Goal: Communication & Community: Answer question/provide support

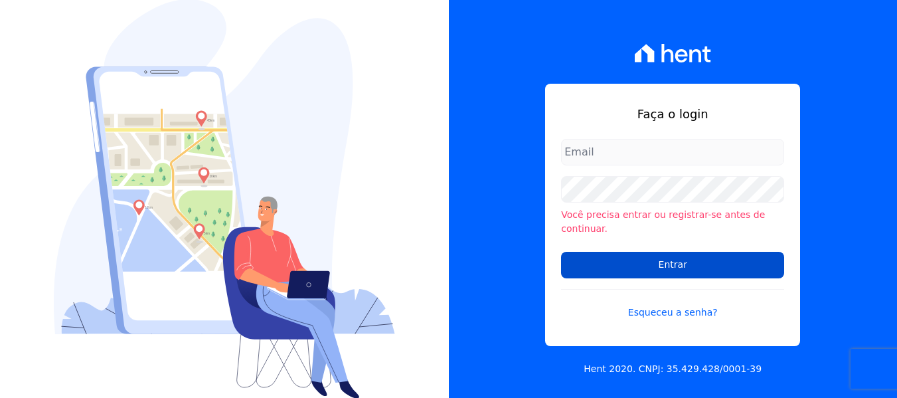
type input "[PERSON_NAME][EMAIL_ADDRESS][DOMAIN_NAME]"
click at [594, 252] on input "Entrar" at bounding box center [672, 265] width 223 height 27
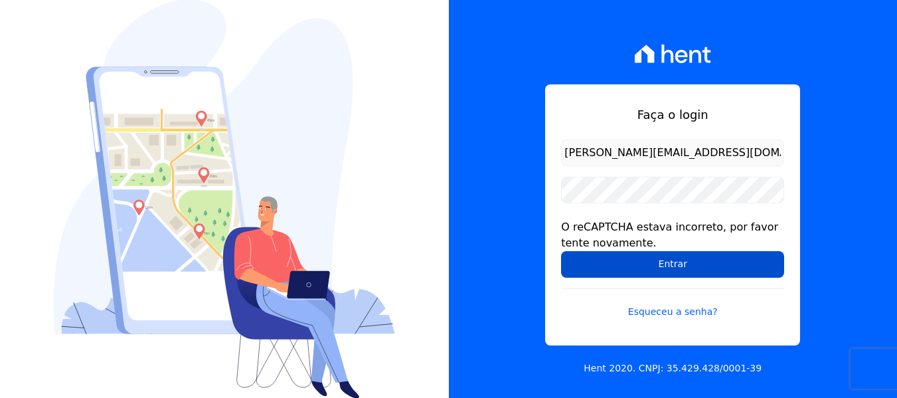
click at [582, 267] on input "Entrar" at bounding box center [672, 264] width 223 height 27
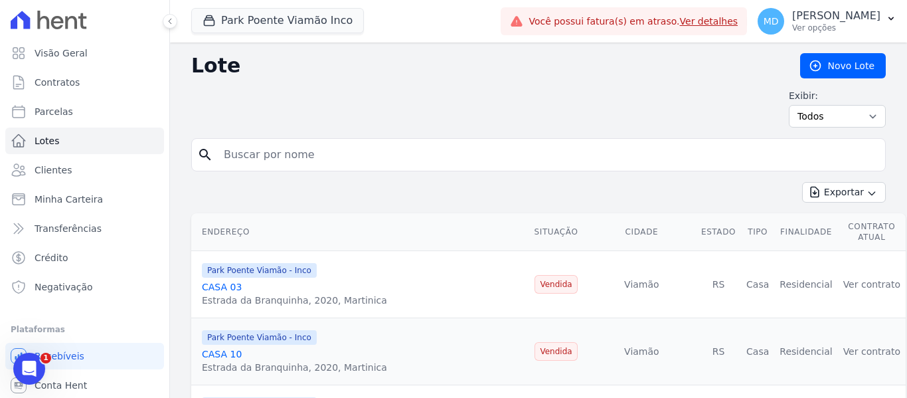
click at [327, 157] on input "search" at bounding box center [548, 154] width 664 height 27
click at [69, 173] on link "Clientes" at bounding box center [84, 170] width 159 height 27
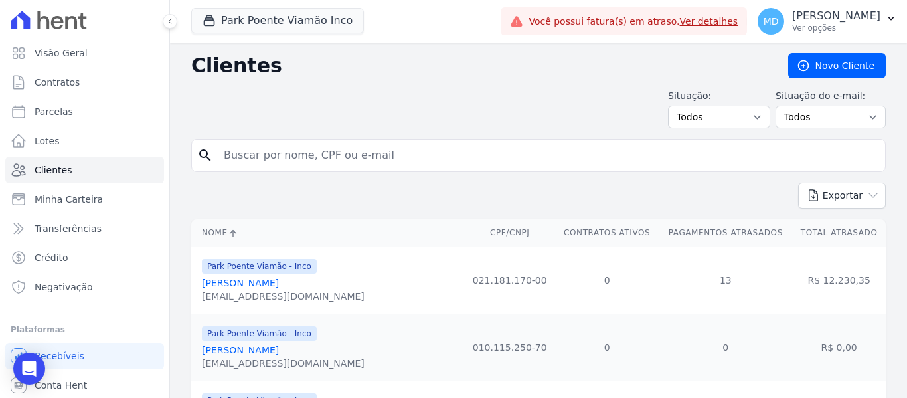
click at [317, 160] on input "search" at bounding box center [548, 155] width 664 height 27
type input "u"
click at [332, 21] on button "Park Poente Viamão Inco" at bounding box center [277, 20] width 173 height 25
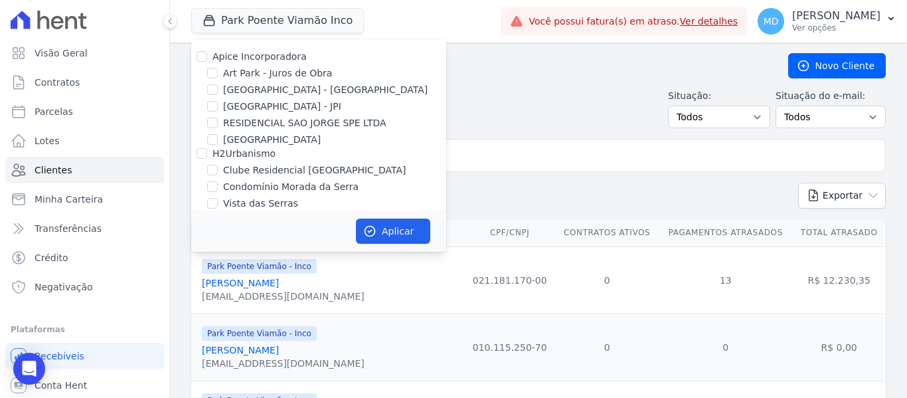
click at [234, 72] on label "Art Park - Juros de Obra" at bounding box center [277, 73] width 109 height 14
click at [218, 72] on input "Art Park - Juros de Obra" at bounding box center [212, 73] width 11 height 11
checkbox input "true"
click at [234, 90] on label "Arty Park - Gravatai" at bounding box center [325, 90] width 205 height 14
click at [218, 90] on input "Arty Park - Gravatai" at bounding box center [212, 89] width 11 height 11
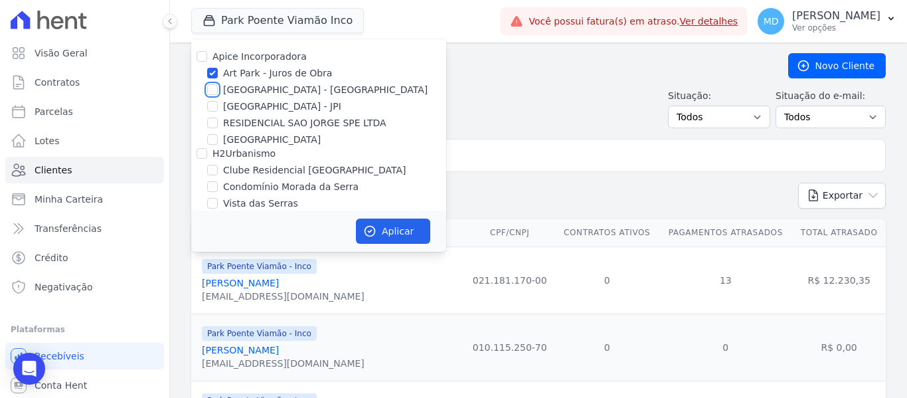
checkbox input "true"
click at [225, 66] on div "Apice Incorporadora Art Park - Juros de Obra Arty Park - Gravatai Arty Park - J…" at bounding box center [318, 162] width 255 height 246
click at [223, 72] on label "Art Park - Juros de Obra" at bounding box center [277, 73] width 109 height 14
click at [218, 72] on input "Art Park - Juros de Obra" at bounding box center [212, 73] width 11 height 11
checkbox input "false"
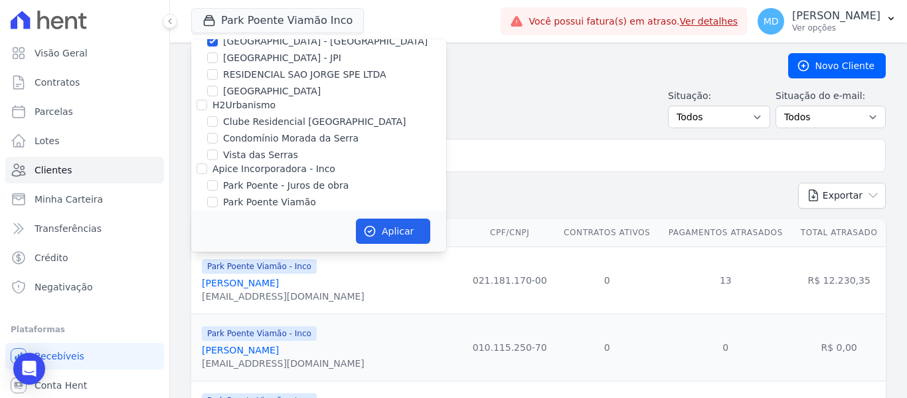
scroll to position [74, 0]
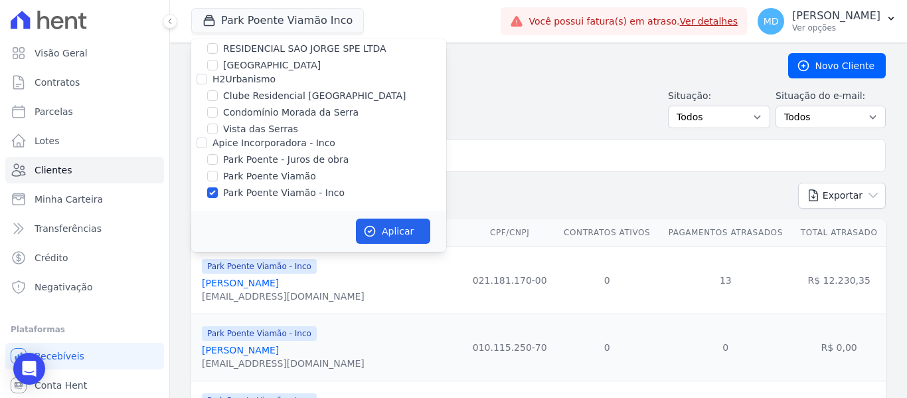
click at [241, 193] on label "Park Poente Viamão - Inco" at bounding box center [284, 193] width 122 height 14
click at [218, 193] on input "Park Poente Viamão - Inco" at bounding box center [212, 192] width 11 height 11
checkbox input "false"
click at [373, 229] on icon "button" at bounding box center [369, 231] width 13 height 13
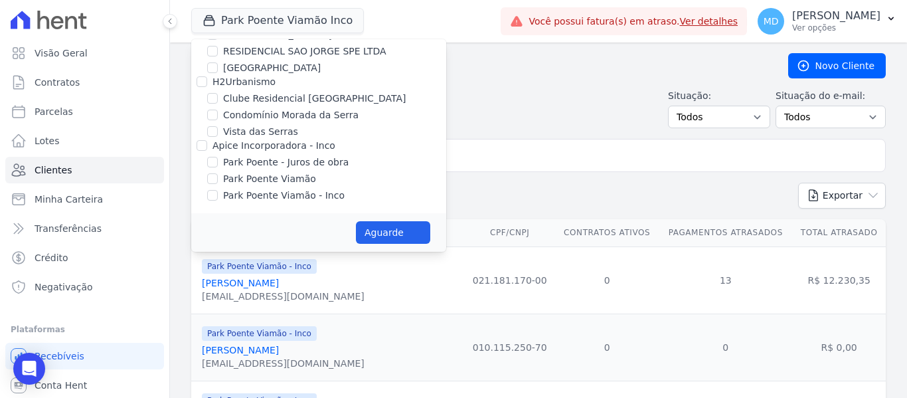
click at [475, 91] on div "Situação: Todos Adimplentes Inadimplentes Situação do e-mail: Todos Confirmado …" at bounding box center [538, 108] width 695 height 39
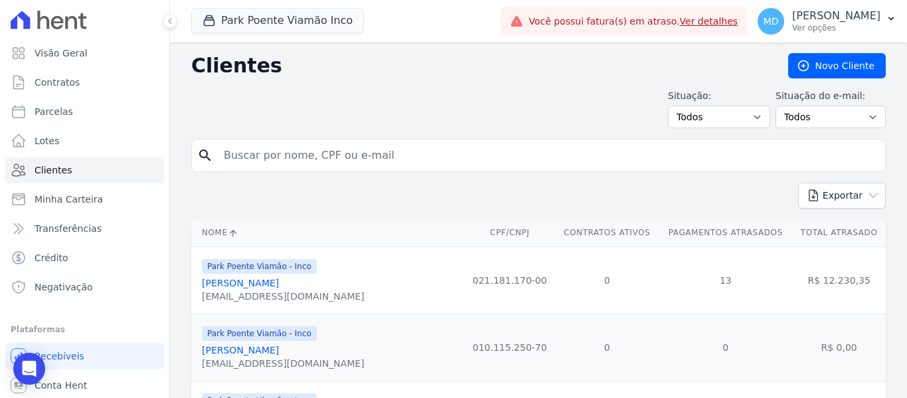
click at [377, 163] on input "search" at bounding box center [548, 155] width 664 height 27
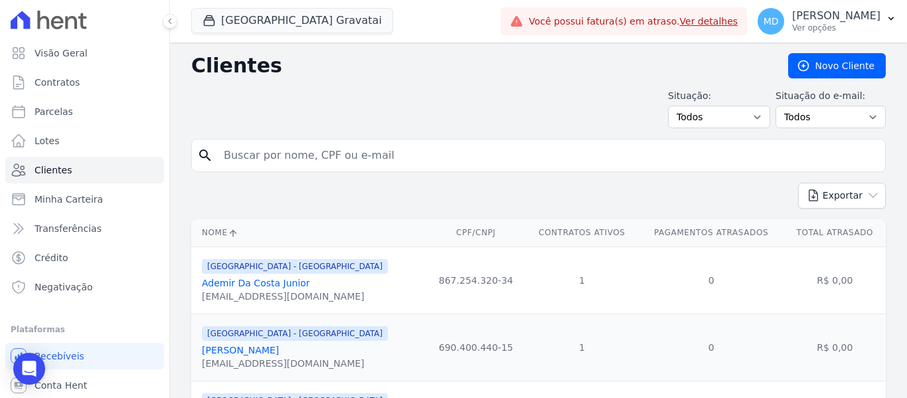
click at [380, 167] on input "search" at bounding box center [548, 155] width 664 height 27
type input "urias"
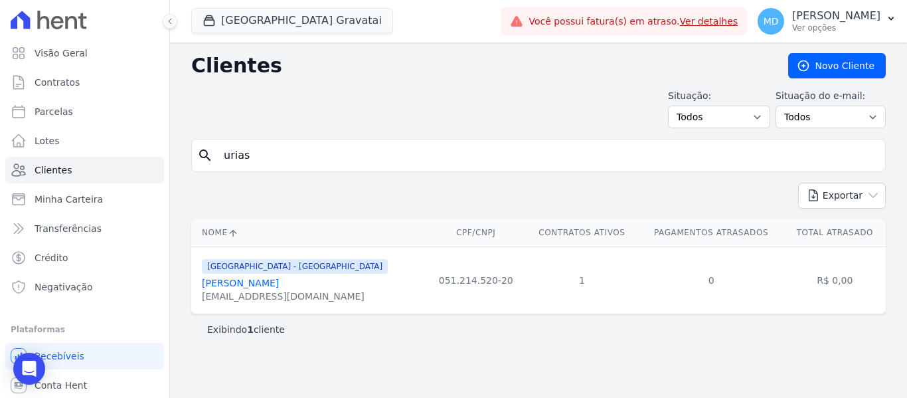
click at [236, 282] on link "Urias Martins Wickboldt" at bounding box center [240, 283] width 77 height 11
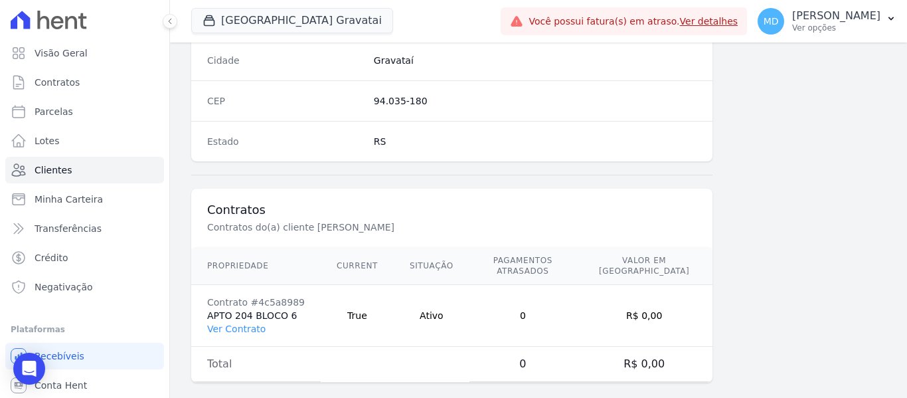
scroll to position [845, 0]
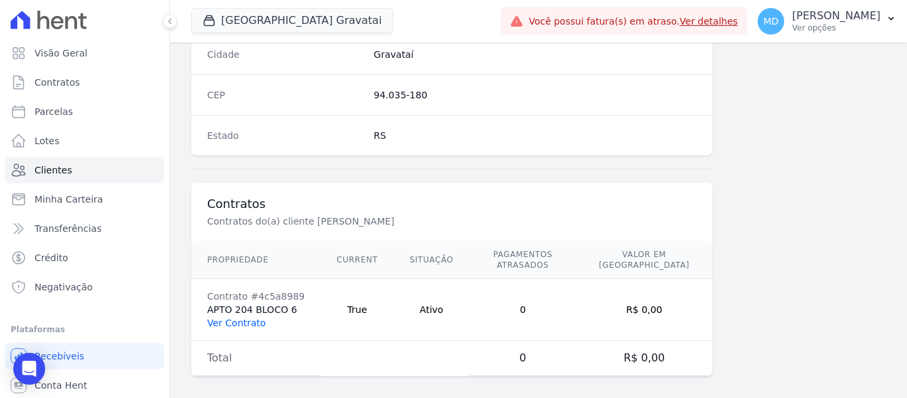
click at [234, 318] on link "Ver Contrato" at bounding box center [236, 323] width 58 height 11
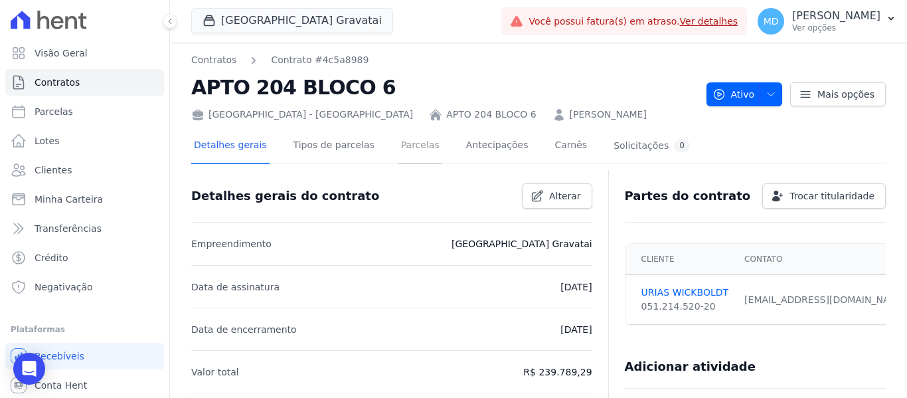
click at [399, 147] on link "Parcelas" at bounding box center [421, 146] width 44 height 35
click at [401, 155] on link "Parcelas" at bounding box center [421, 146] width 44 height 35
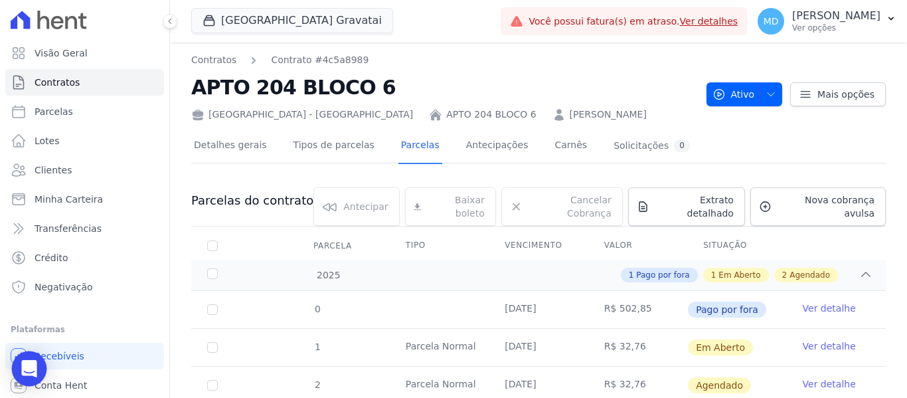
click at [43, 367] on div "Open Intercom Messenger" at bounding box center [29, 368] width 35 height 35
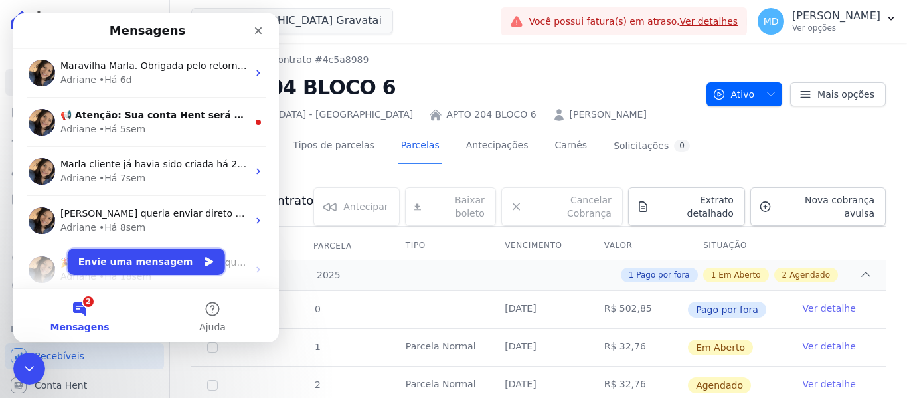
click at [178, 262] on button "Envie uma mensagem" at bounding box center [146, 261] width 157 height 27
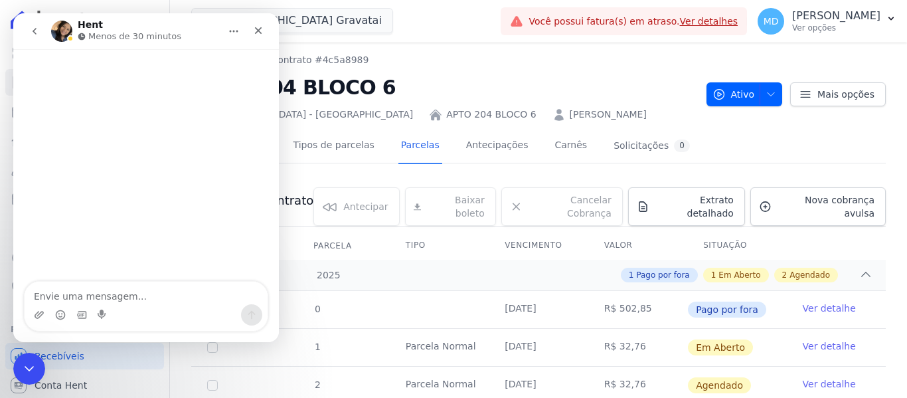
click at [157, 297] on textarea "Envie uma mensagem..." at bounding box center [146, 293] width 243 height 23
type textarea "Olá"
type textarea "Bo"
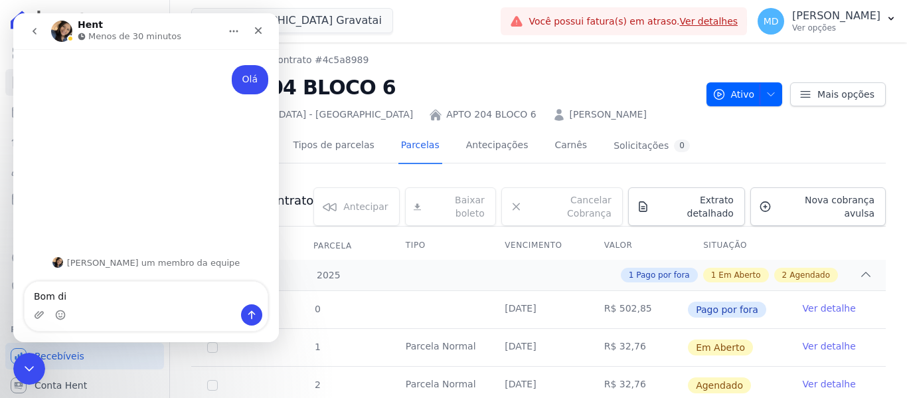
type textarea "Bom dia"
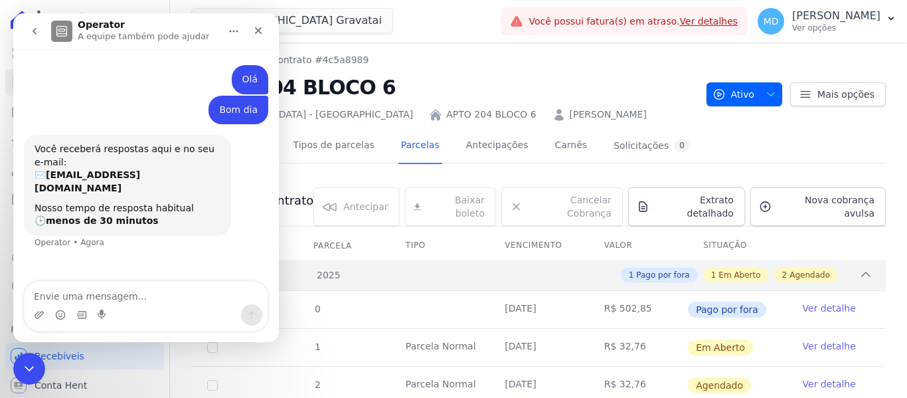
scroll to position [133, 0]
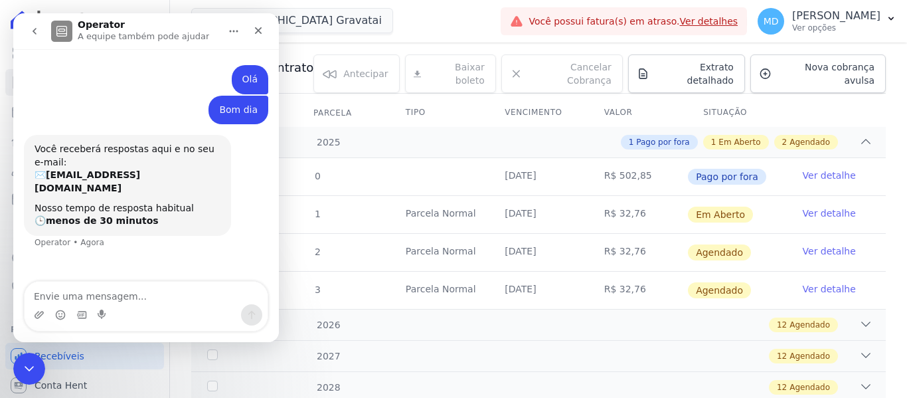
click at [131, 290] on textarea "Envie uma mensagem..." at bounding box center [146, 293] width 243 height 23
type textarea "c"
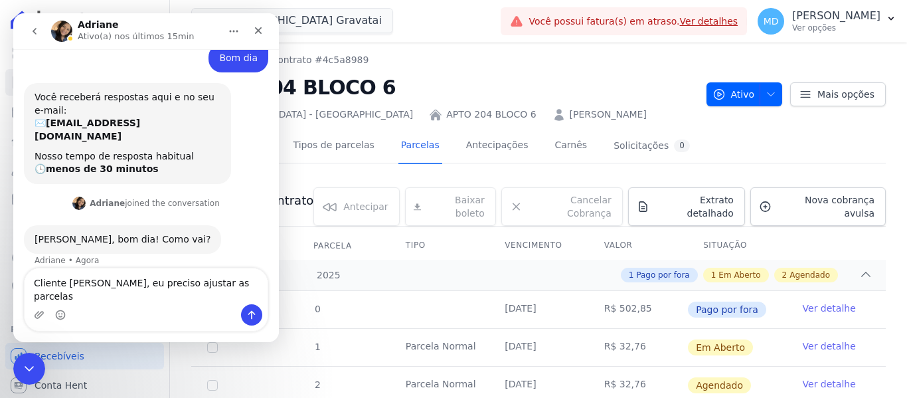
scroll to position [52, 0]
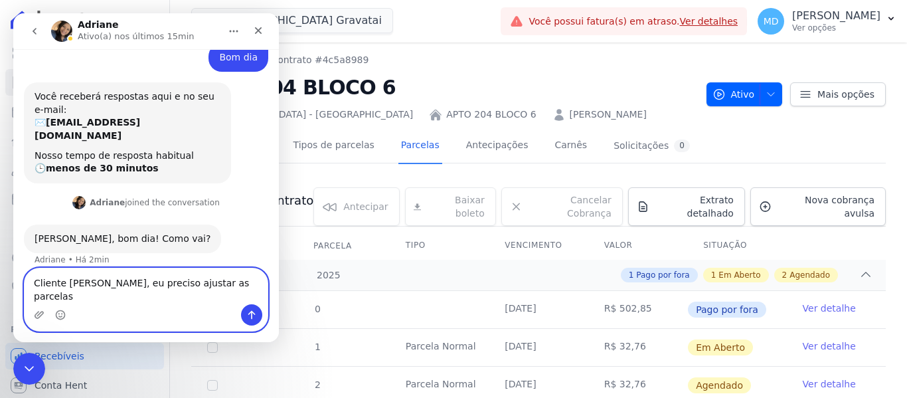
click at [118, 295] on textarea "Cliente URIAS MARTINS WICKBOLDT, eu preciso ajustar as parcelas" at bounding box center [146, 286] width 243 height 36
type textarea "Cliente URIAS MARTINS WICKBOLDT, eu preciso ajustar as parcelas"
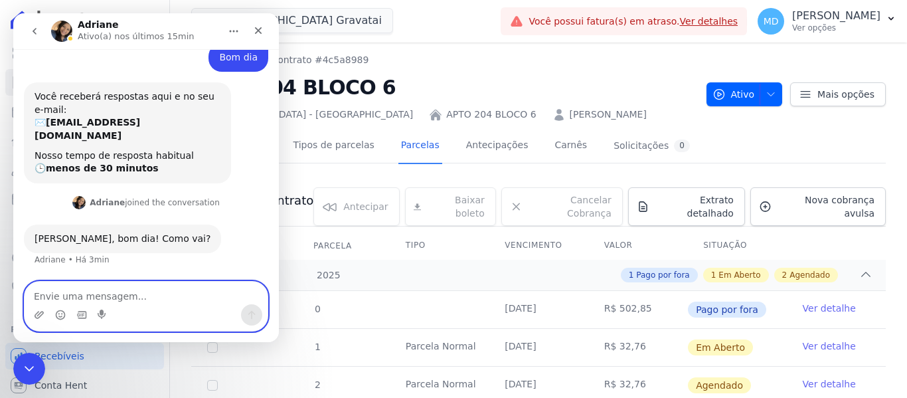
scroll to position [92, 0]
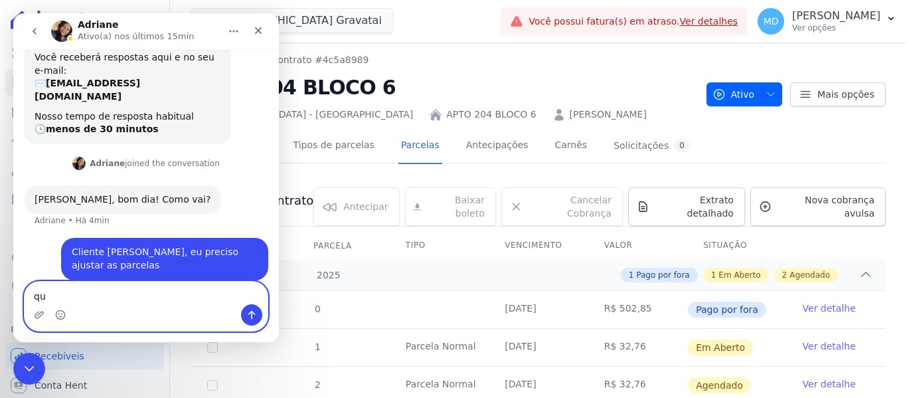
type textarea "q"
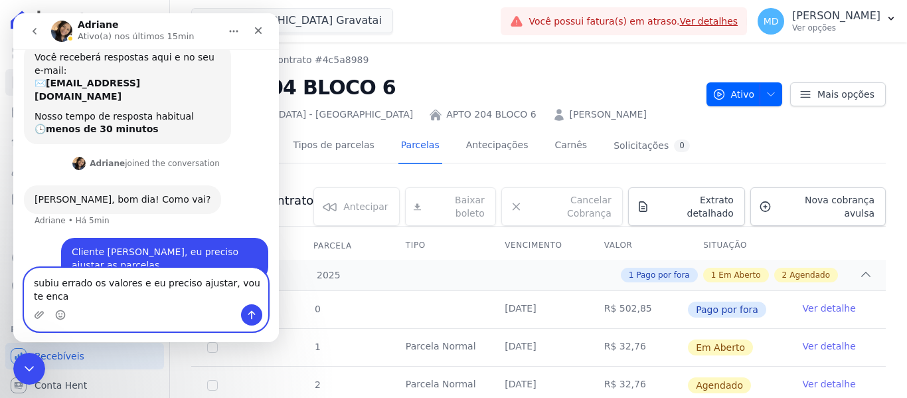
scroll to position [105, 0]
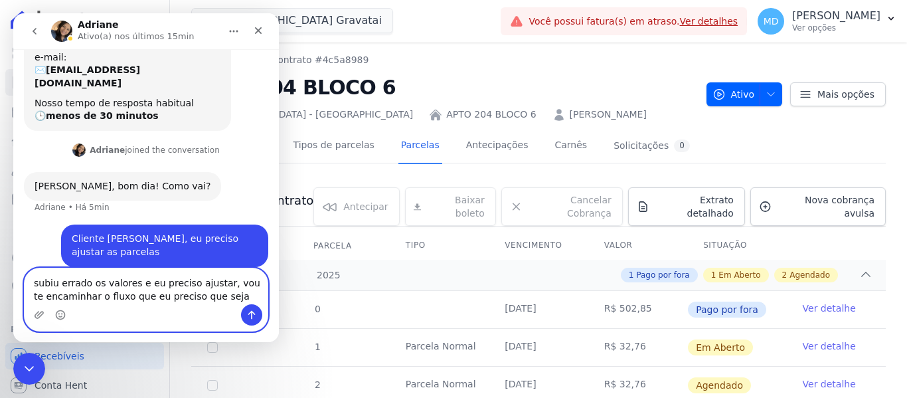
type textarea "subiu errado os valores e eu preciso ajustar, vou te encaminhar o fluxo que eu …"
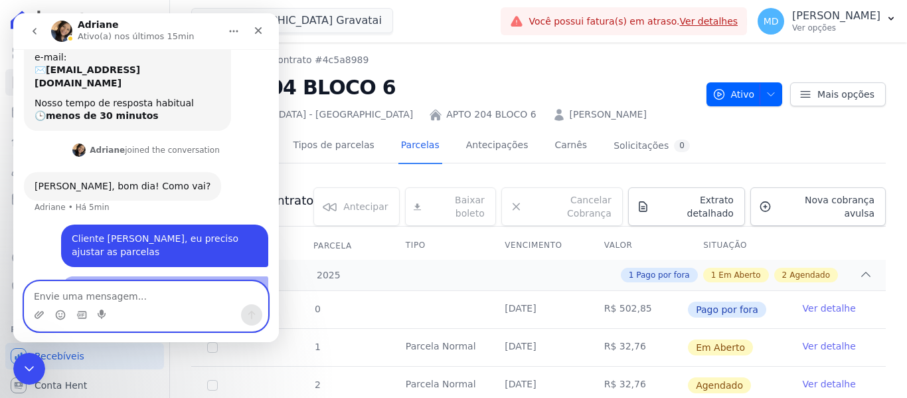
scroll to position [148, 0]
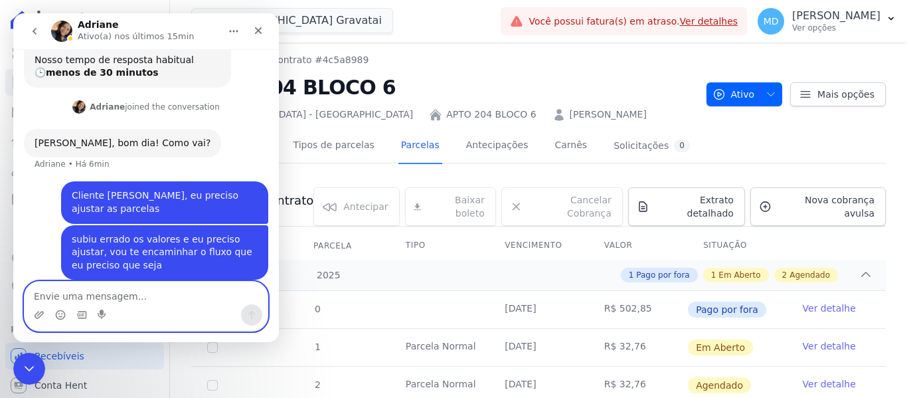
click at [130, 288] on textarea "Envie uma mensagem..." at bounding box center [146, 293] width 243 height 23
click at [36, 314] on icon "Upload do anexo" at bounding box center [39, 315] width 11 height 11
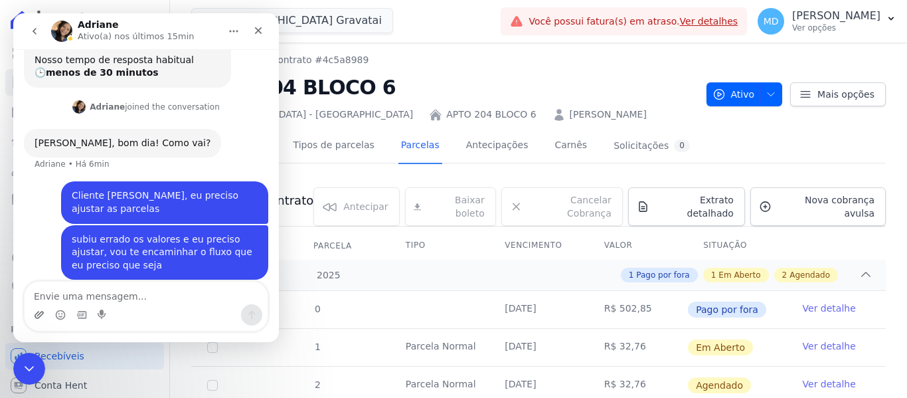
scroll to position [199, 0]
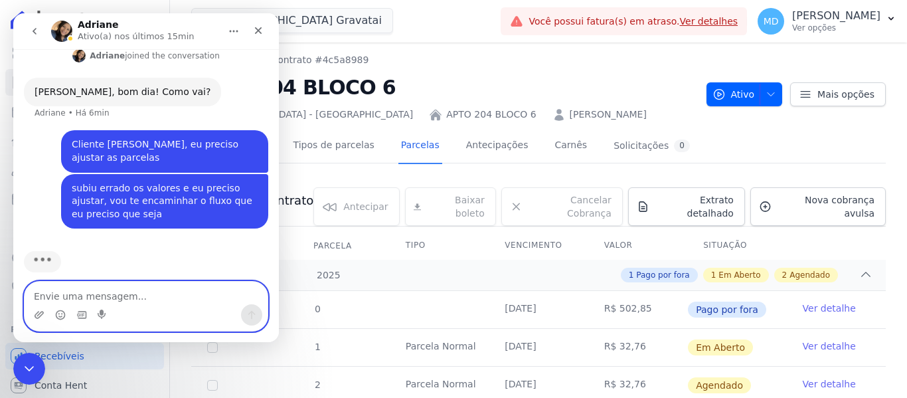
click at [54, 295] on textarea "Envie uma mensagem..." at bounding box center [146, 293] width 243 height 23
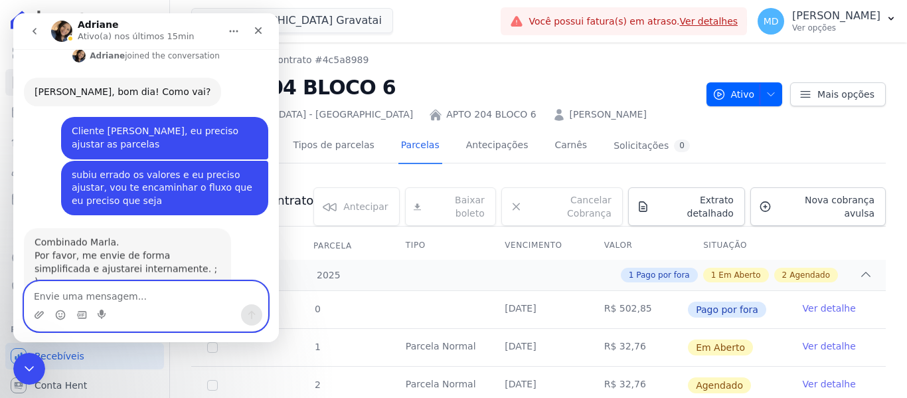
scroll to position [214, 0]
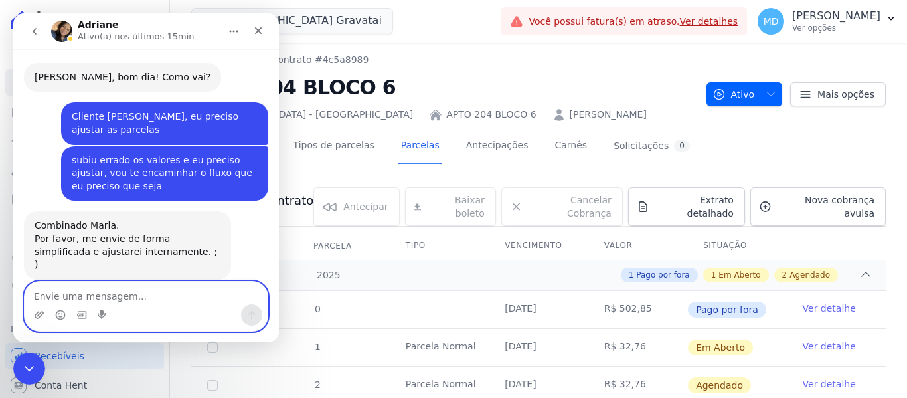
click at [93, 288] on textarea "Envie uma mensagem..." at bounding box center [146, 293] width 243 height 23
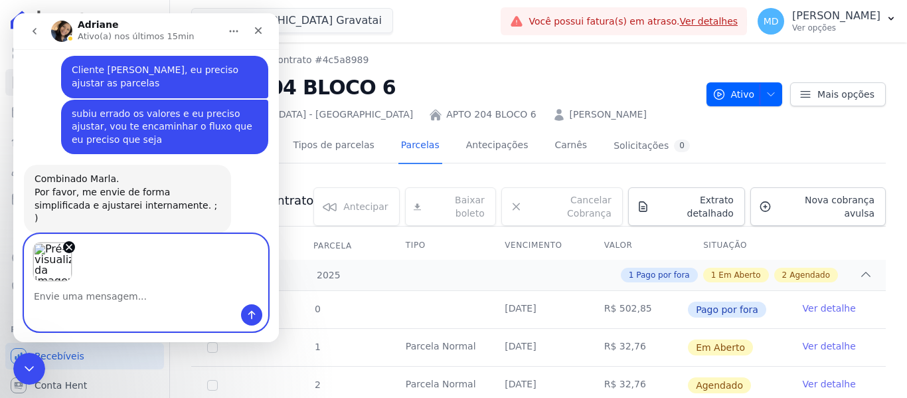
scroll to position [261, 0]
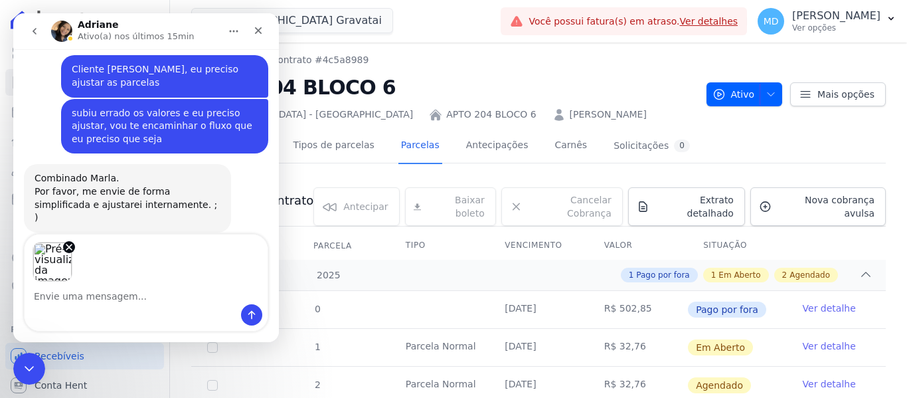
click at [92, 268] on div "Pré-visualizações de imagens" at bounding box center [146, 257] width 243 height 47
click at [100, 255] on div "Pré-visualizações de imagens" at bounding box center [146, 257] width 243 height 47
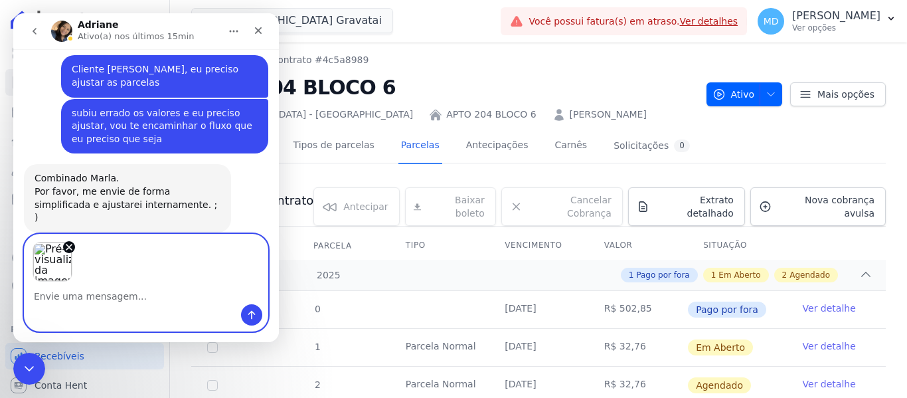
click at [98, 290] on textarea "Envie uma mensagem..." at bounding box center [146, 293] width 243 height 23
drag, startPoint x: 120, startPoint y: 272, endPoint x: 94, endPoint y: 302, distance: 40.5
click at [94, 302] on textarea "Envie uma mensagem..." at bounding box center [146, 293] width 243 height 23
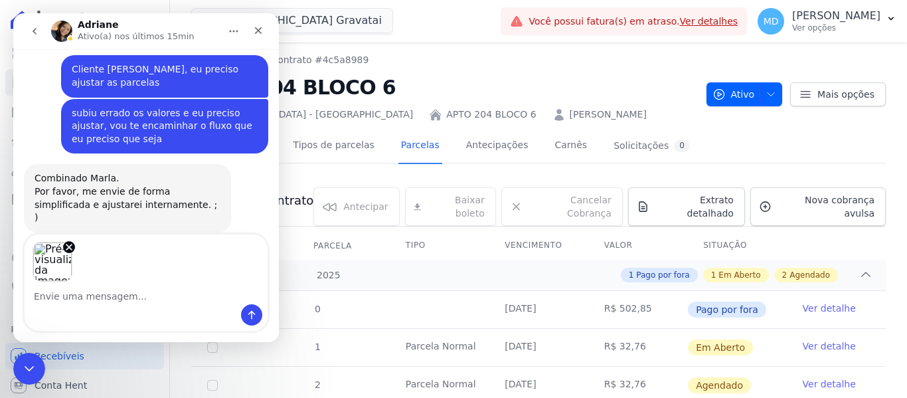
click at [108, 260] on div "Pré-visualizações de imagens" at bounding box center [146, 257] width 243 height 47
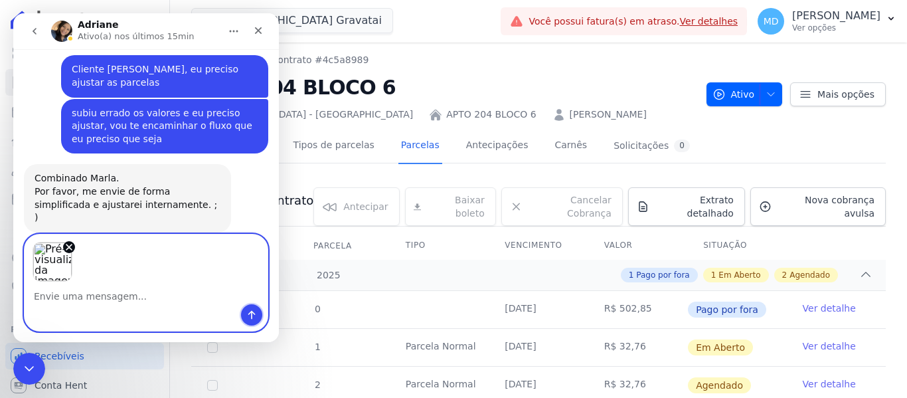
click at [250, 311] on icon "Enviar uma mensagem" at bounding box center [251, 315] width 11 height 11
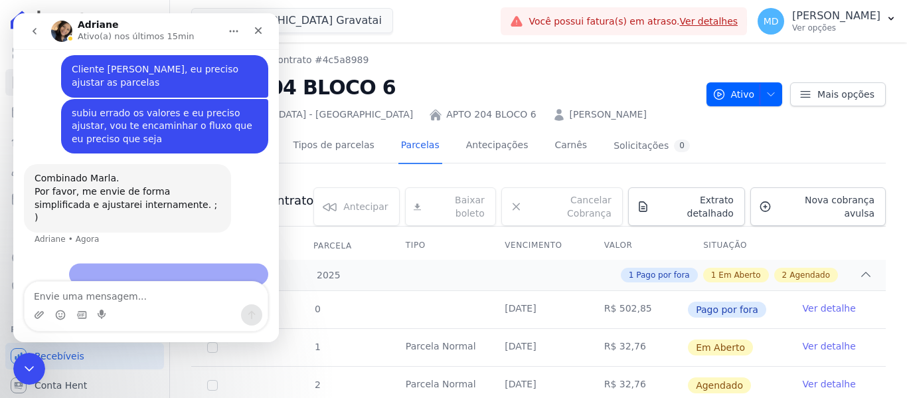
scroll to position [246, 0]
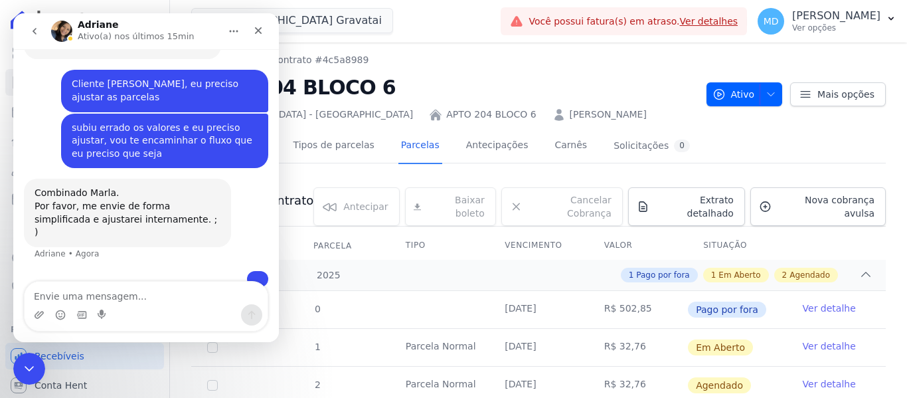
click at [258, 279] on img "user diz…" at bounding box center [258, 279] width 0 height 0
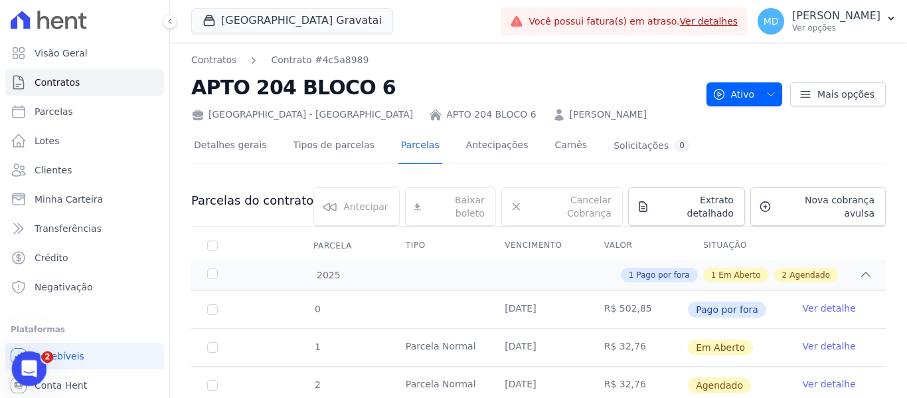
click at [18, 371] on icon "Abertura do Messenger da Intercom" at bounding box center [28, 367] width 22 height 22
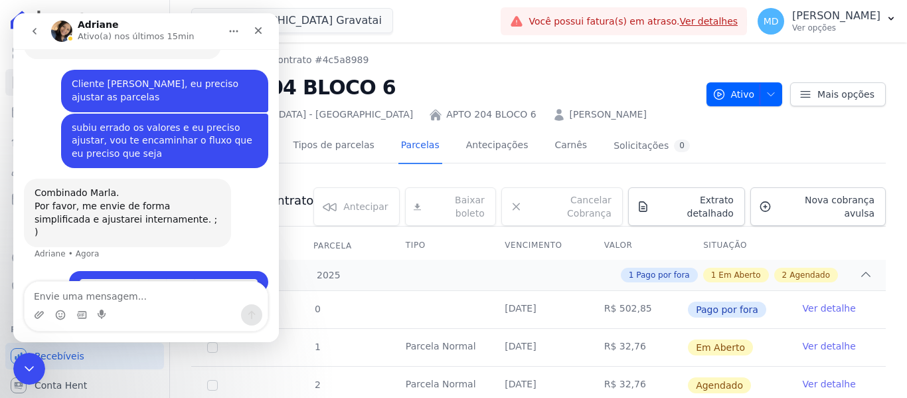
click at [128, 294] on textarea "Envie uma mensagem..." at bounding box center [146, 293] width 243 height 23
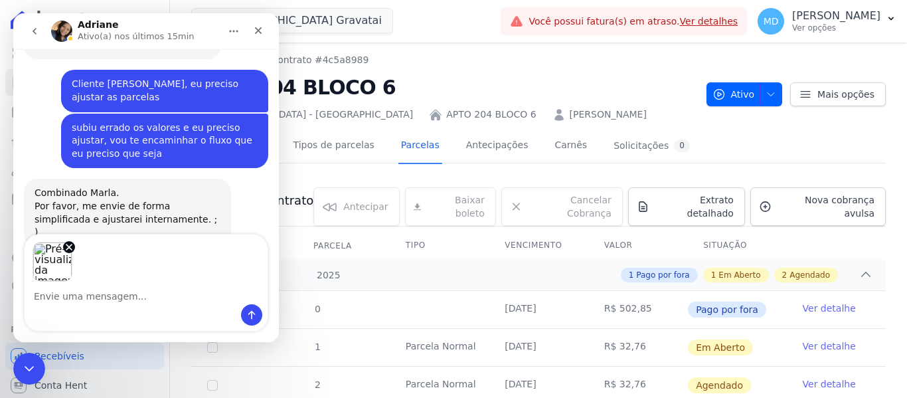
scroll to position [294, 0]
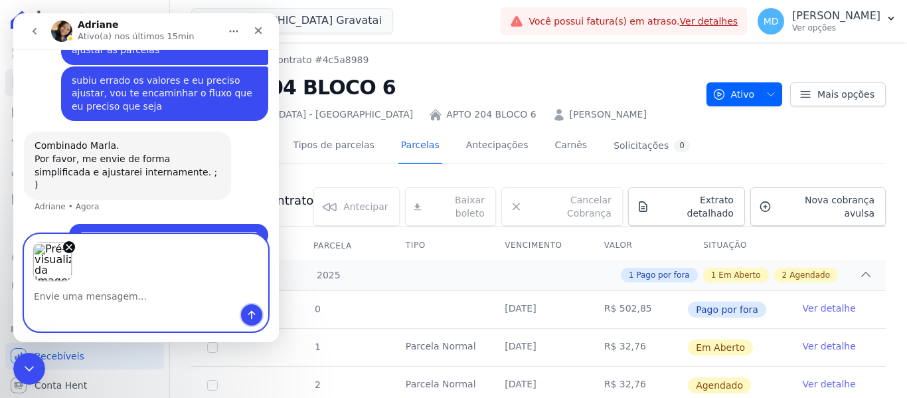
click at [258, 318] on button "Enviar uma mensagem" at bounding box center [251, 314] width 21 height 21
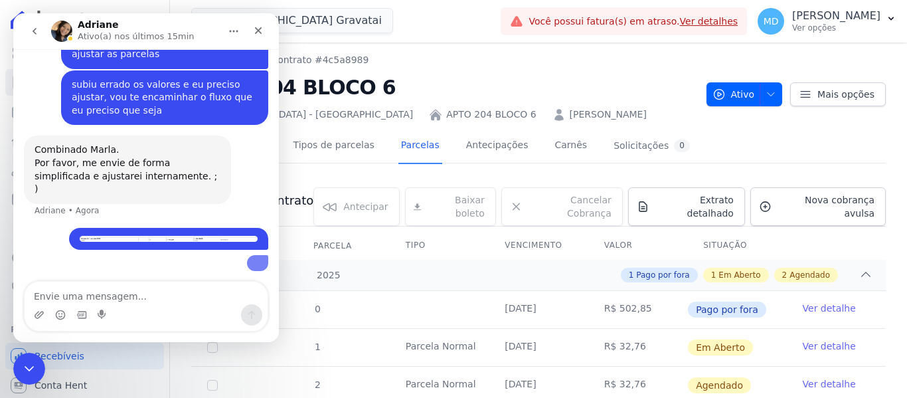
scroll to position [270, 0]
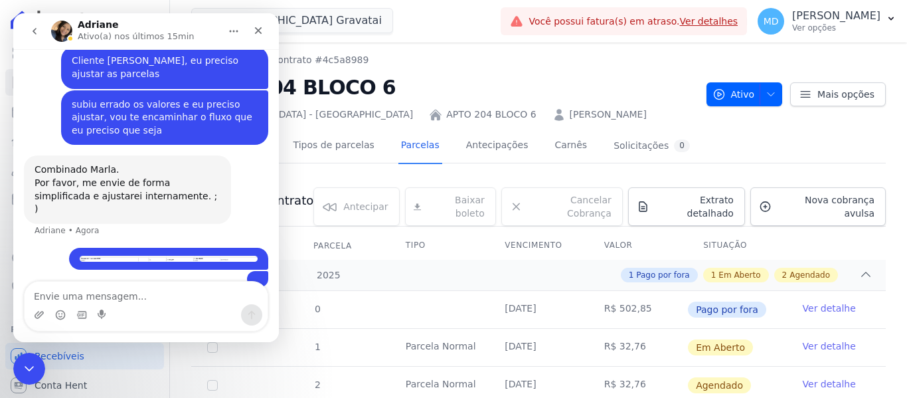
click at [258, 279] on img "user diz…" at bounding box center [258, 279] width 0 height 0
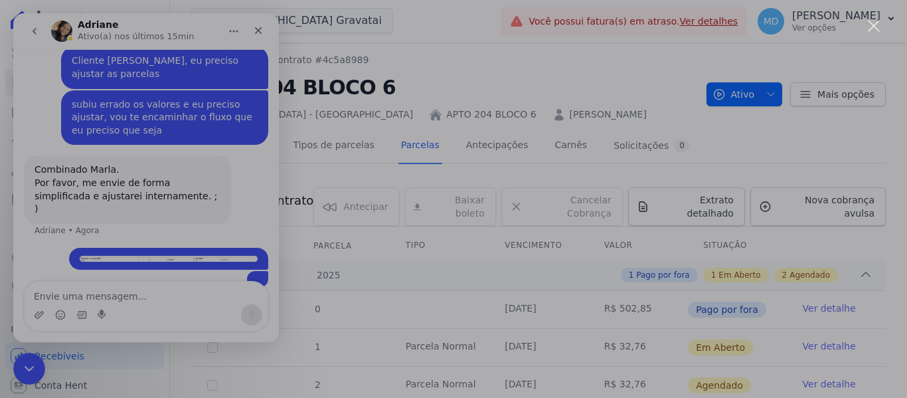
scroll to position [0, 0]
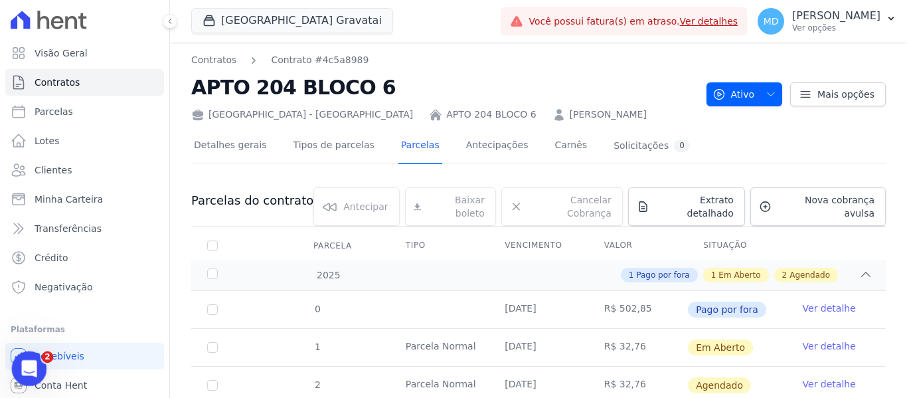
click at [43, 365] on div "Abertura do Messenger da Intercom" at bounding box center [27, 367] width 44 height 44
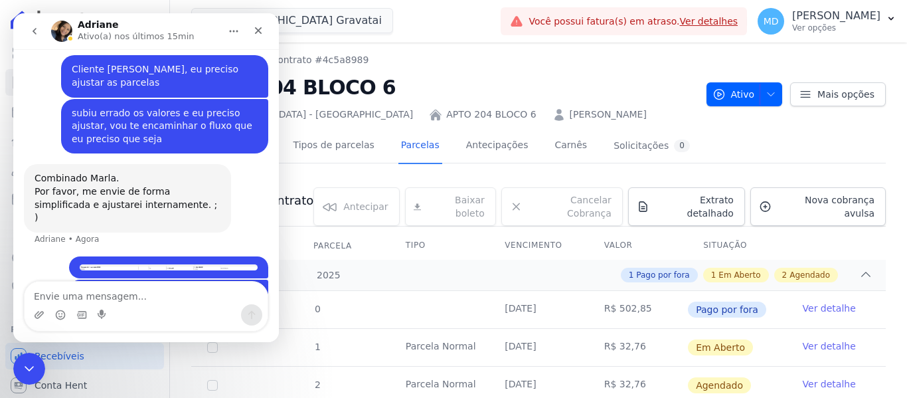
scroll to position [270, 0]
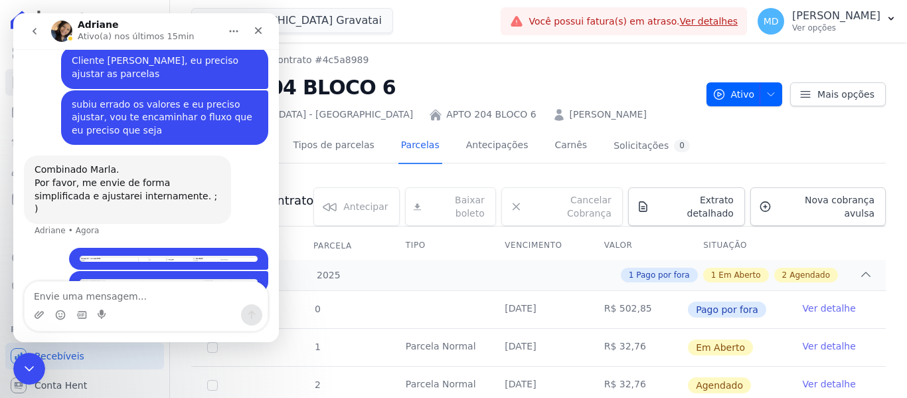
click at [124, 293] on textarea "Envie uma mensagem..." at bounding box center [146, 293] width 243 height 23
type textarea "p"
type textarea "eu preciso incluir esses valores"
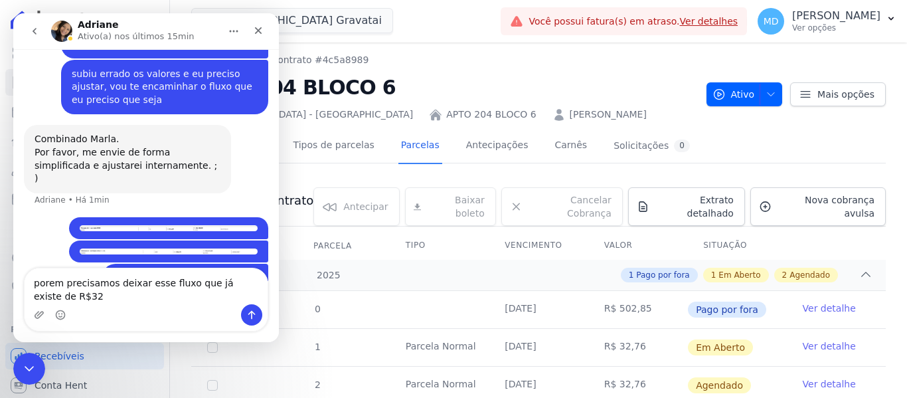
scroll to position [314, 0]
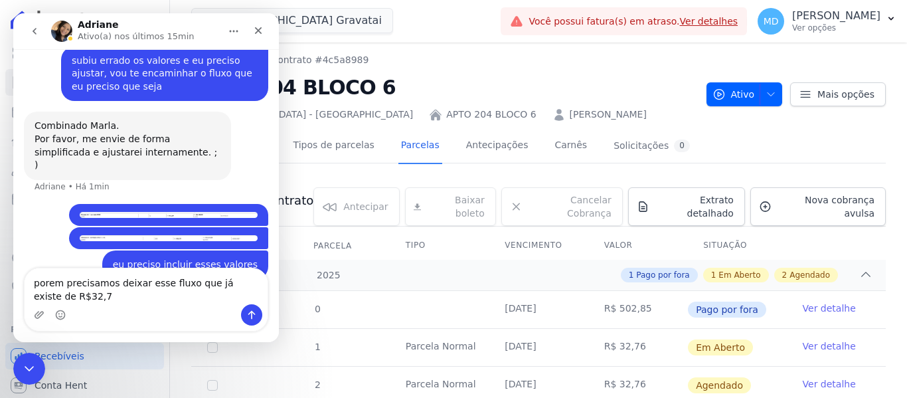
type textarea "porem precisamos deixar esse fluxo que já existe de R$32,76"
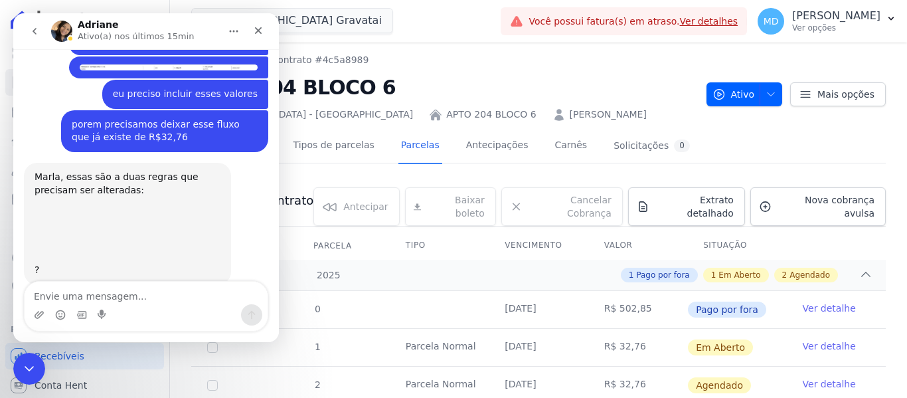
scroll to position [476, 0]
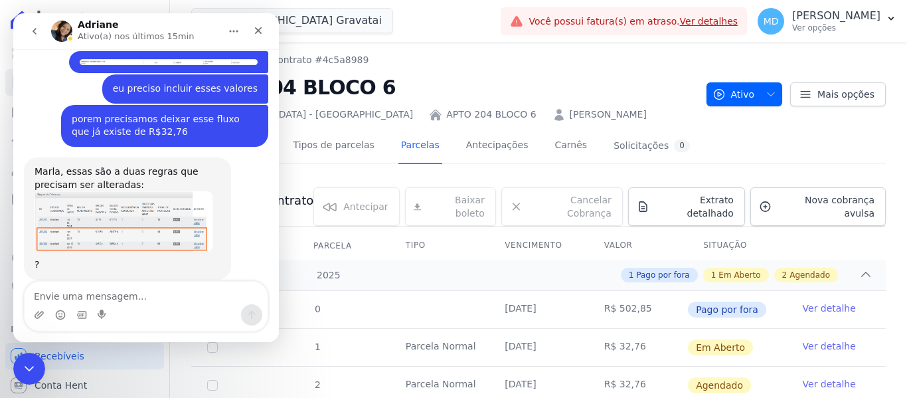
click at [122, 191] on img "Adriane diz…" at bounding box center [124, 221] width 178 height 60
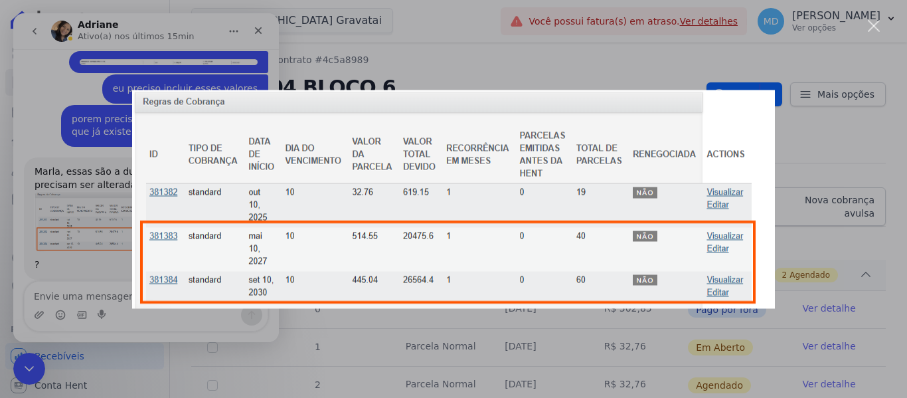
scroll to position [0, 0]
click at [77, 170] on div "Messenger da Intercom" at bounding box center [453, 199] width 907 height 398
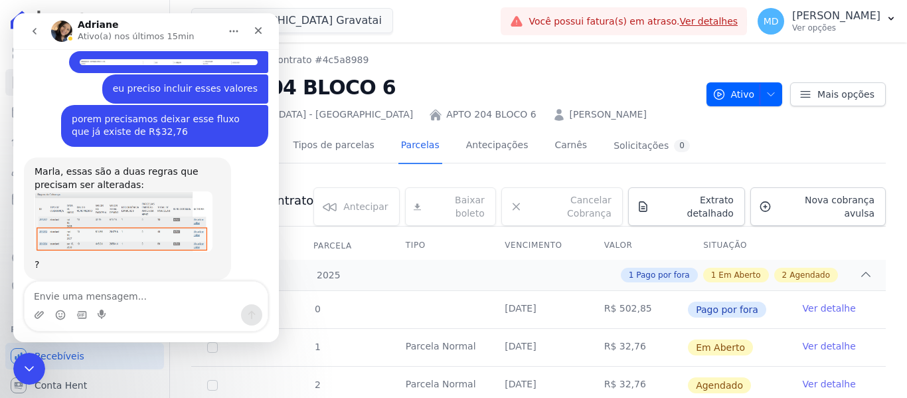
click at [133, 210] on img "Adriane diz…" at bounding box center [124, 221] width 178 height 60
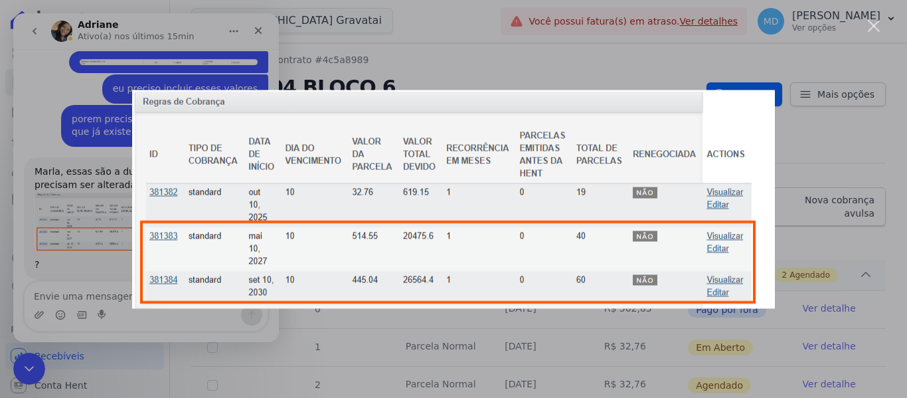
click at [96, 172] on div "Messenger da Intercom" at bounding box center [453, 199] width 907 height 398
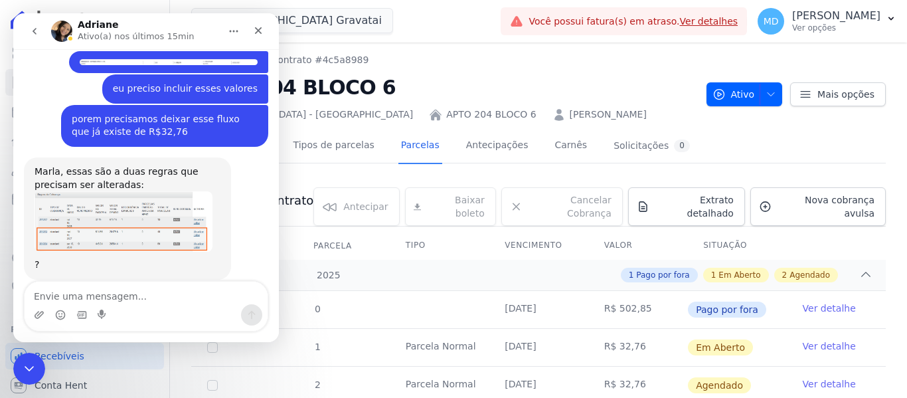
click at [130, 207] on img "Adriane diz…" at bounding box center [124, 221] width 178 height 60
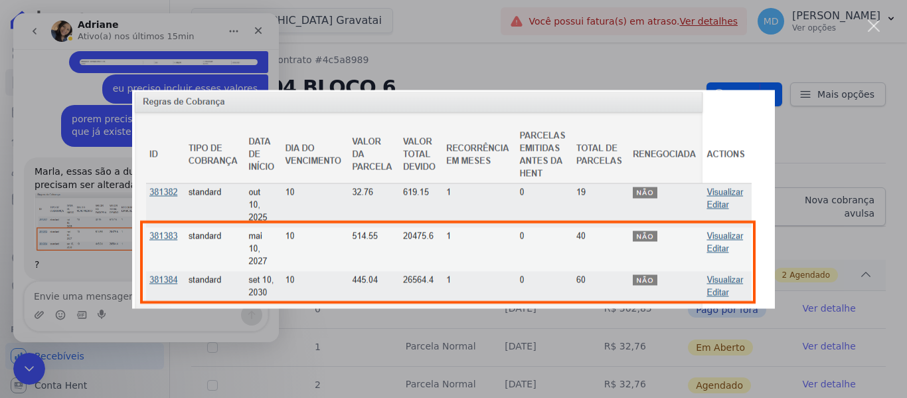
click at [320, 356] on div "Messenger da Intercom" at bounding box center [453, 199] width 907 height 398
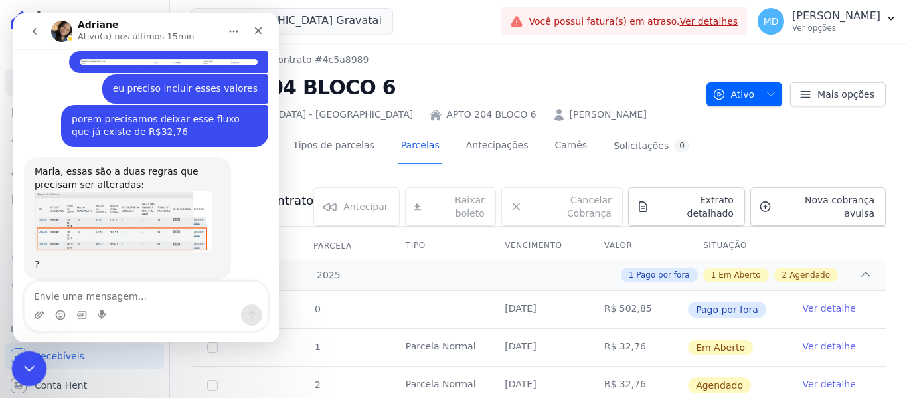
drag, startPoint x: 44, startPoint y: 699, endPoint x: 25, endPoint y: 379, distance: 320.8
click at [24, 382] on div "Encerramento do Messenger da Intercom" at bounding box center [27, 367] width 32 height 32
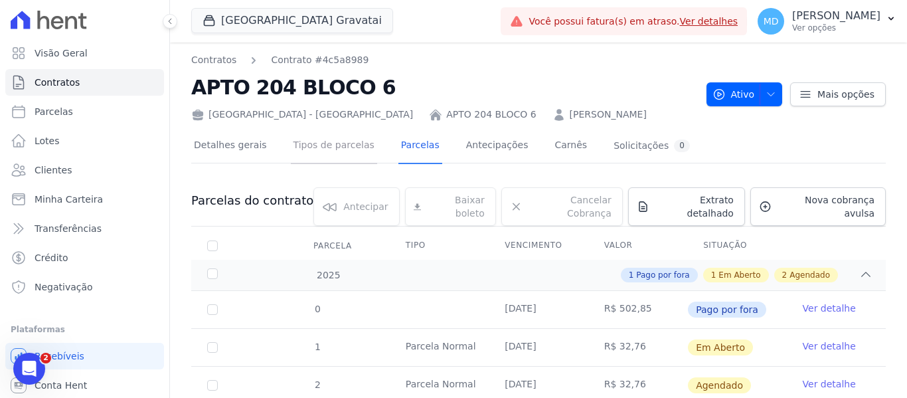
click at [327, 159] on link "Tipos de parcelas" at bounding box center [334, 146] width 86 height 35
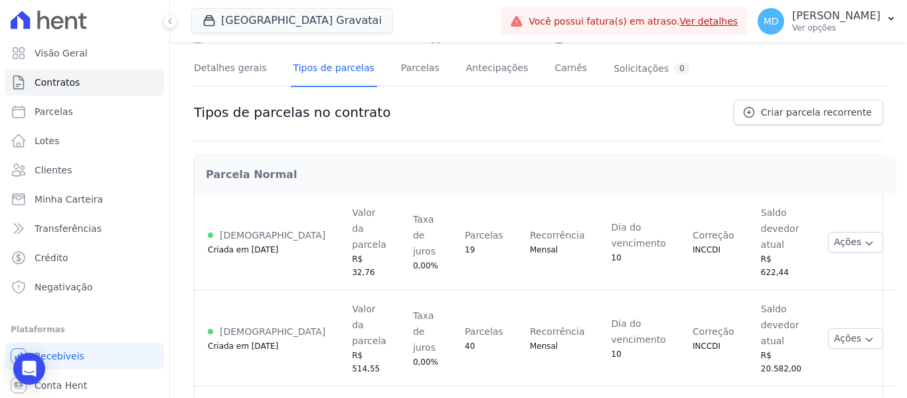
scroll to position [96, 0]
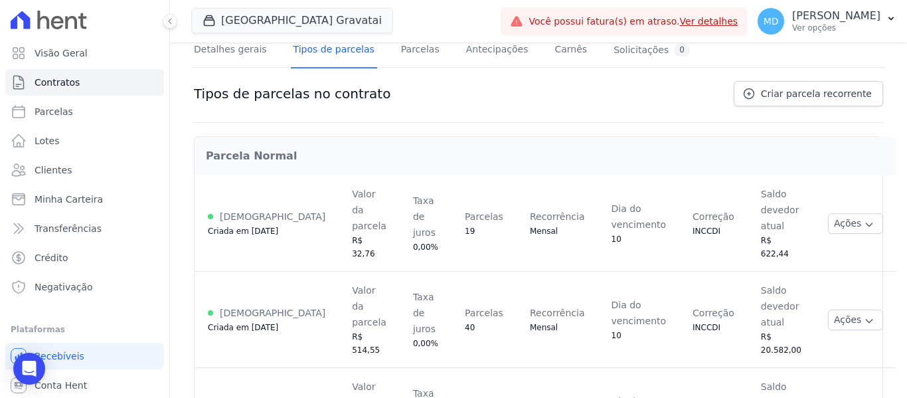
click at [380, 48] on div "Detalhes gerais Tipos de parcelas Parcelas Antecipações Carnês Solicitações 0" at bounding box center [442, 50] width 502 height 35
drag, startPoint x: 442, startPoint y: 347, endPoint x: 422, endPoint y: 330, distance: 26.5
drag, startPoint x: 322, startPoint y: 221, endPoint x: 291, endPoint y: 207, distance: 34.2
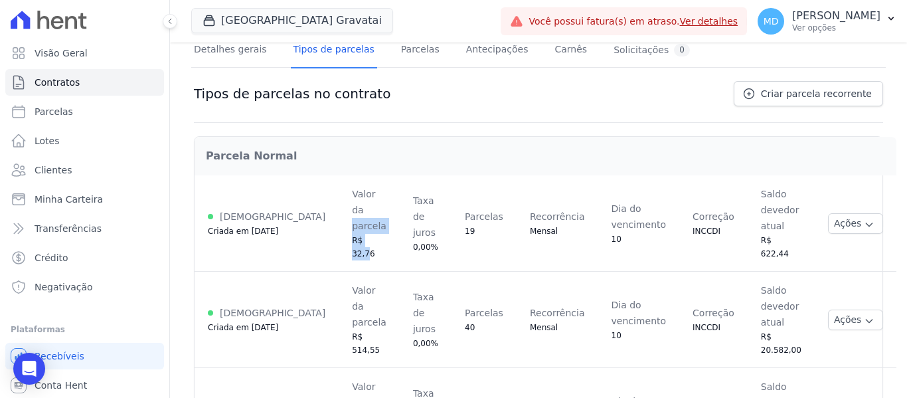
click at [339, 207] on td "Valor da parcela R$ 32,76" at bounding box center [369, 223] width 61 height 96
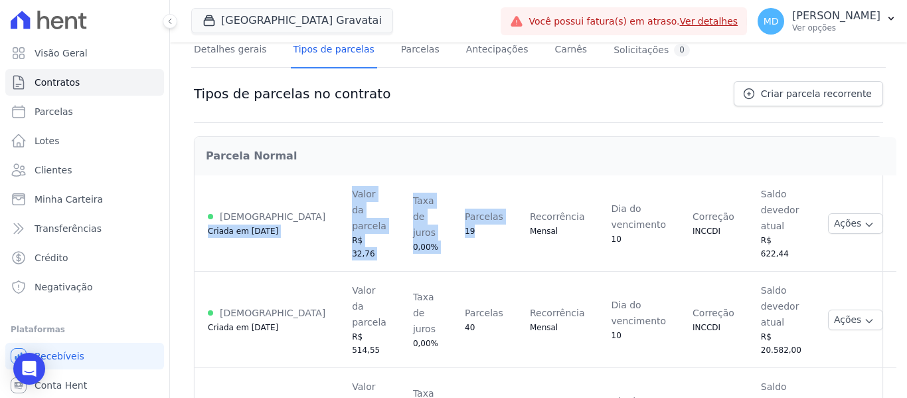
drag, startPoint x: 443, startPoint y: 221, endPoint x: 257, endPoint y: 181, distance: 190.1
click at [257, 181] on tr "Ativa Criada em 22/09/2025 Valor da parcela R$ 32,76 Taxa de juros 0,00% Parcel…" at bounding box center [546, 223] width 702 height 96
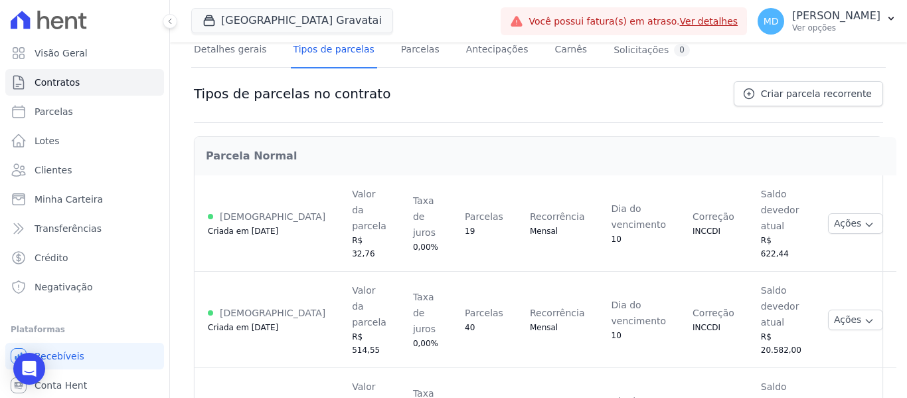
click at [476, 285] on td "Parcelas 40" at bounding box center [484, 320] width 65 height 96
click at [34, 372] on icon "Open Intercom Messenger" at bounding box center [29, 368] width 17 height 17
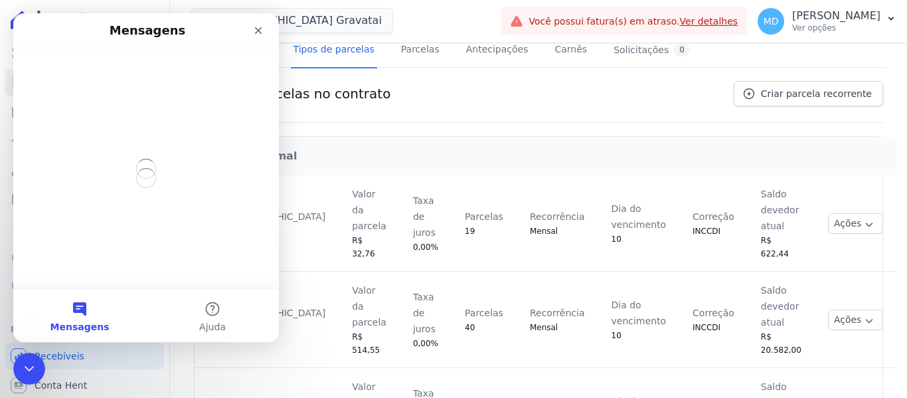
scroll to position [0, 0]
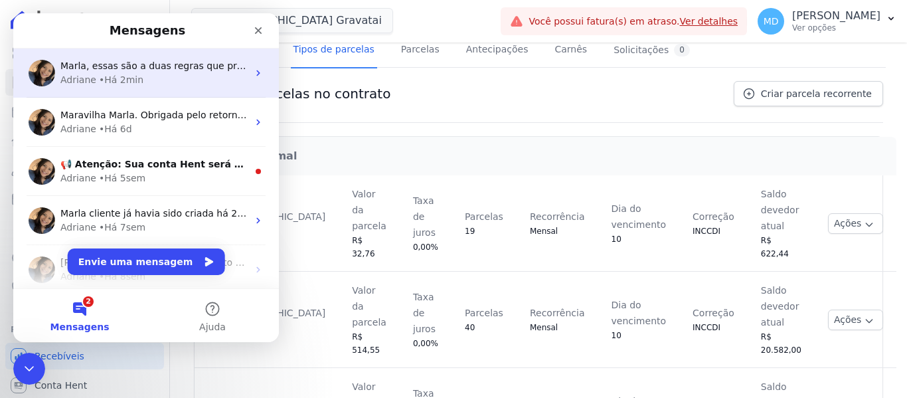
click at [151, 78] on div "Adriane • Há 2min" at bounding box center [153, 80] width 187 height 14
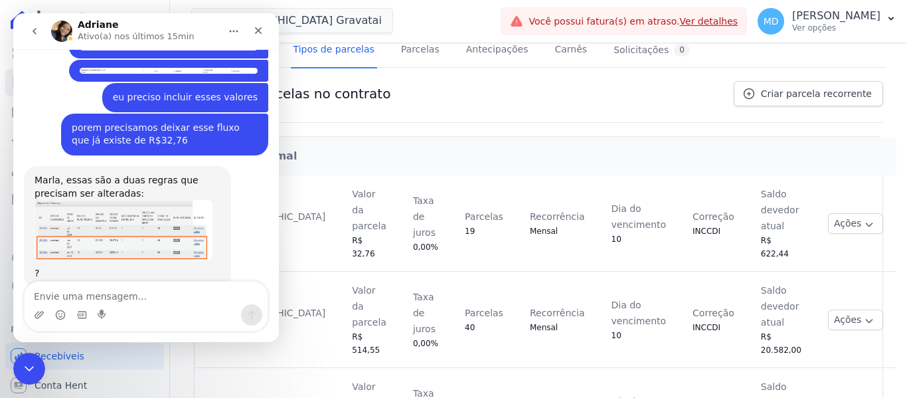
scroll to position [476, 0]
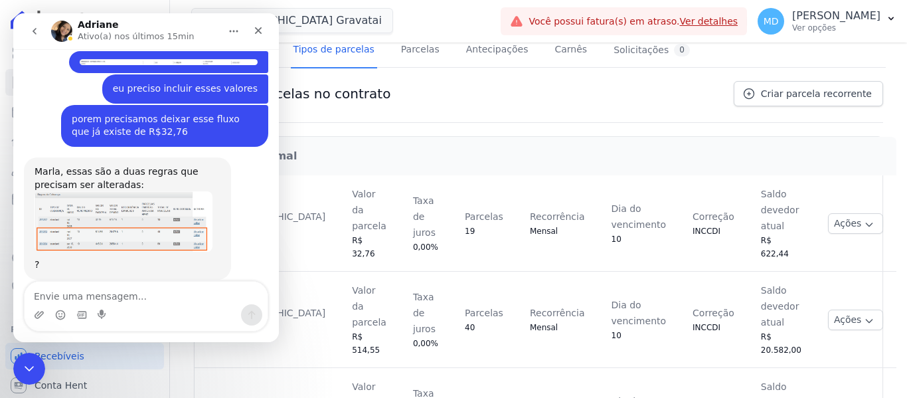
click at [137, 296] on textarea "Envie uma mensagem..." at bounding box center [146, 293] width 243 height 23
drag, startPoint x: 208, startPoint y: 304, endPoint x: 217, endPoint y: 304, distance: 8.6
click at [217, 304] on textarea "as 19 parcelas tem quer R$582,76 tem quer" at bounding box center [146, 293] width 243 height 23
click at [129, 298] on textarea "as 19 parcelas tem quer R$582,76" at bounding box center [146, 293] width 243 height 23
type textarea "as 19 parcelas tem que ser R$582,76"
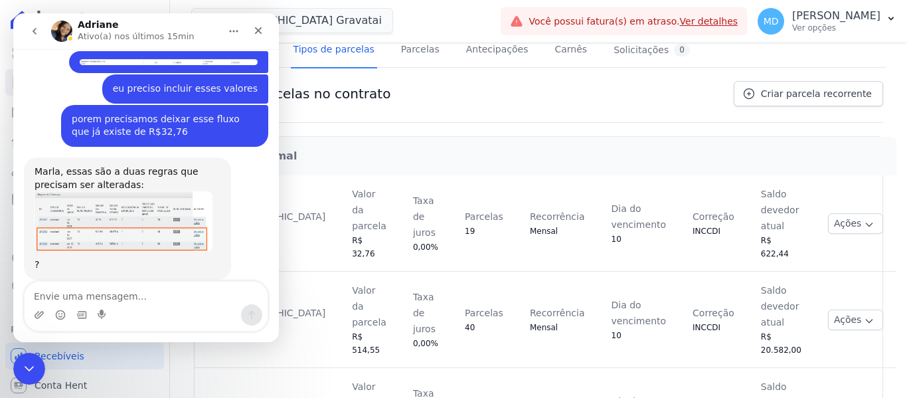
scroll to position [515, 0]
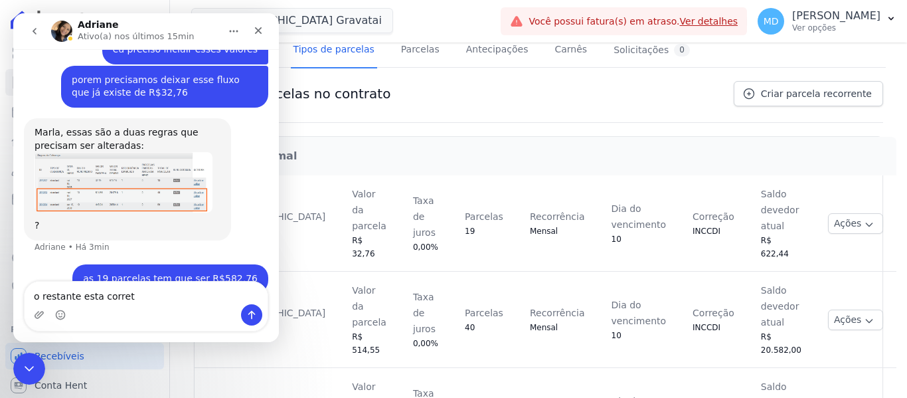
type textarea "o restante esta correto"
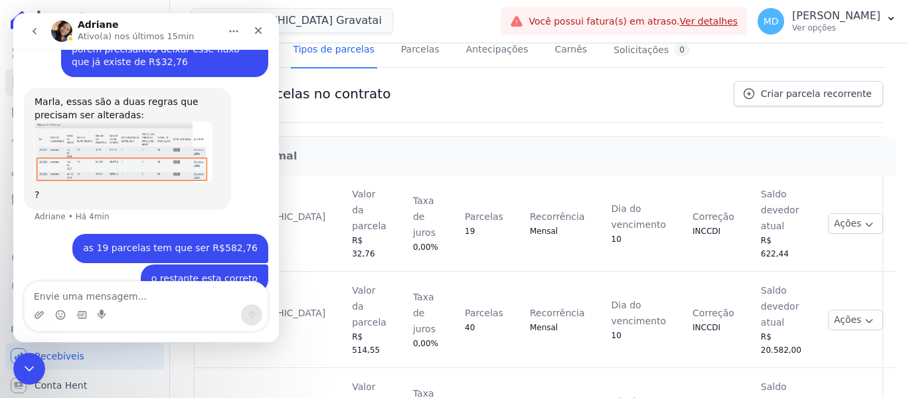
drag, startPoint x: 145, startPoint y: 87, endPoint x: 142, endPoint y: 94, distance: 7.8
click at [145, 96] on div "Marla, essas são a duas regras que precisam ser alteradas:" at bounding box center [128, 109] width 186 height 26
click at [139, 122] on img "Adriane diz…" at bounding box center [124, 152] width 178 height 60
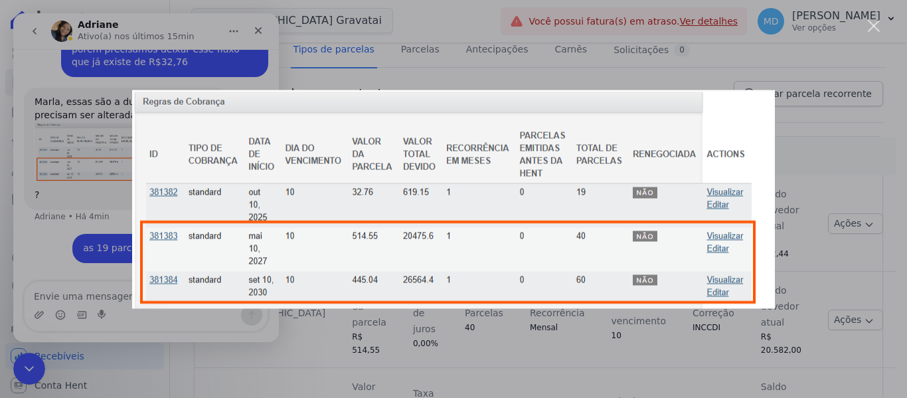
click at [880, 25] on div "Fechar" at bounding box center [874, 26] width 13 height 13
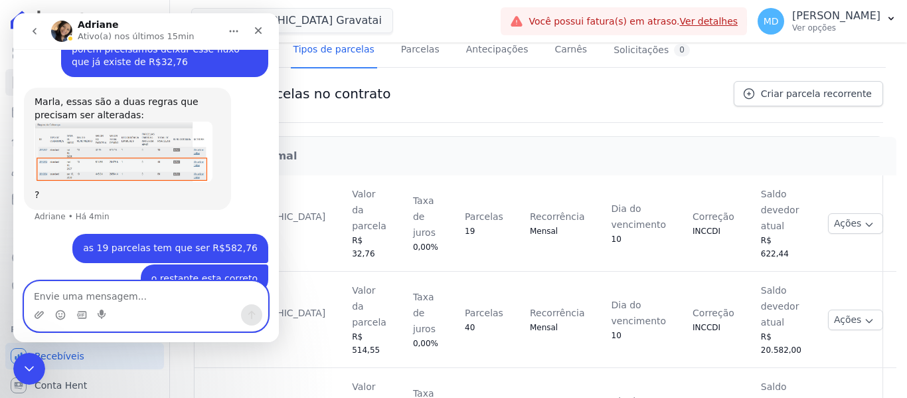
click at [136, 296] on textarea "Envie uma mensagem..." at bounding box center [146, 293] width 243 height 23
type textarea "as 40 parcelas tem que ser R$445,50"
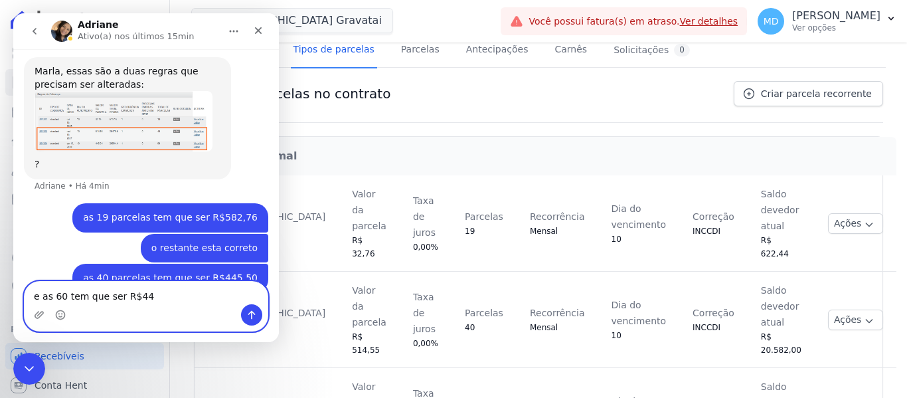
type textarea "e as 60 tem que ser R$442"
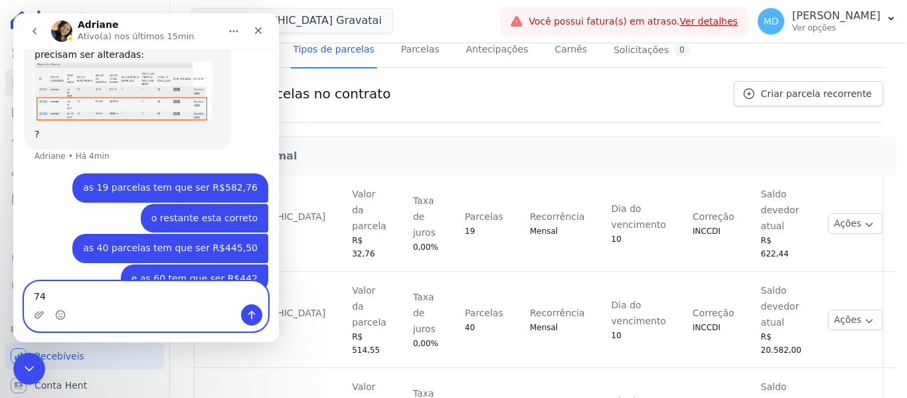
type textarea "7"
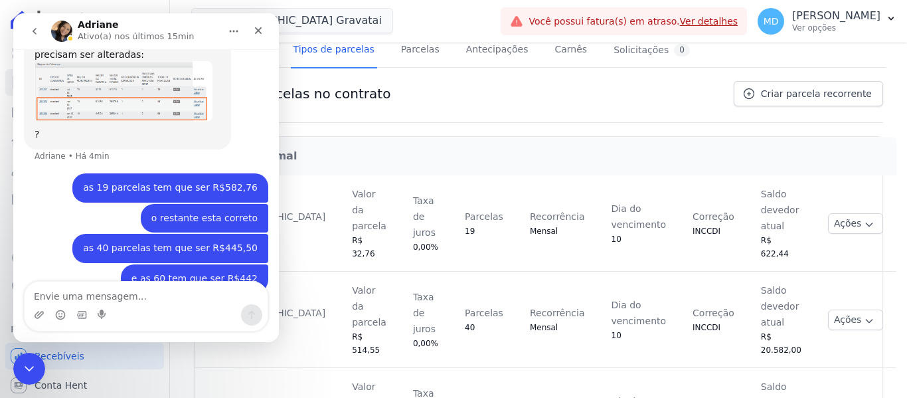
click at [252, 264] on div "e as 60 tem que ser R$442 Marla • Agora" at bounding box center [194, 278] width 147 height 29
click at [242, 264] on div "e as 60 tem que ser R$442 Marla • Agora" at bounding box center [194, 278] width 147 height 29
drag, startPoint x: 247, startPoint y: 248, endPoint x: 221, endPoint y: 282, distance: 42.6
click at [221, 282] on div "Olá Marla • Há 18min Bom dia Marla • Há 18min Você receberá respostas aqui e no…" at bounding box center [146, 195] width 266 height 293
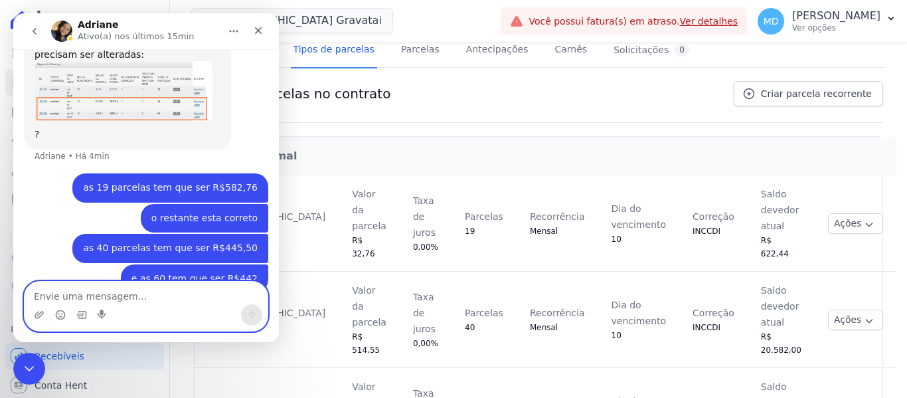
click at [213, 294] on textarea "Envie uma mensagem..." at bounding box center [146, 293] width 243 height 23
type textarea "R$442,74"
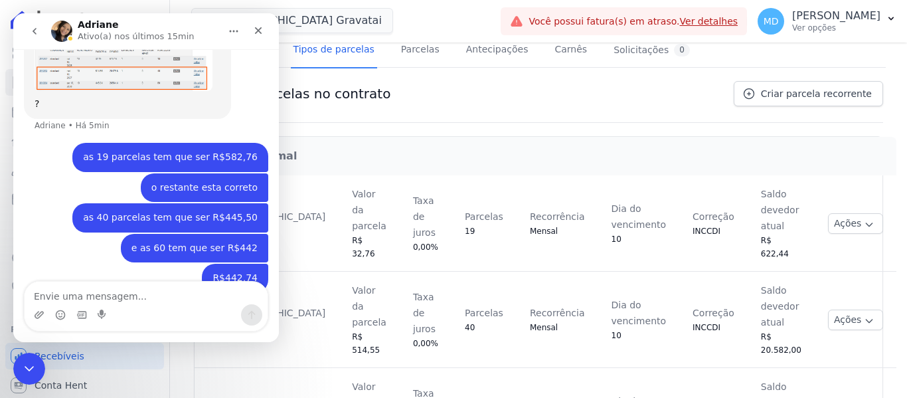
click at [351, 149] on h2 "Parcela Normal" at bounding box center [546, 156] width 680 height 16
click at [327, 88] on h1 "Tipos de parcelas no contrato" at bounding box center [292, 94] width 197 height 16
click at [368, 143] on div "Parcela Normal" at bounding box center [545, 156] width 701 height 37
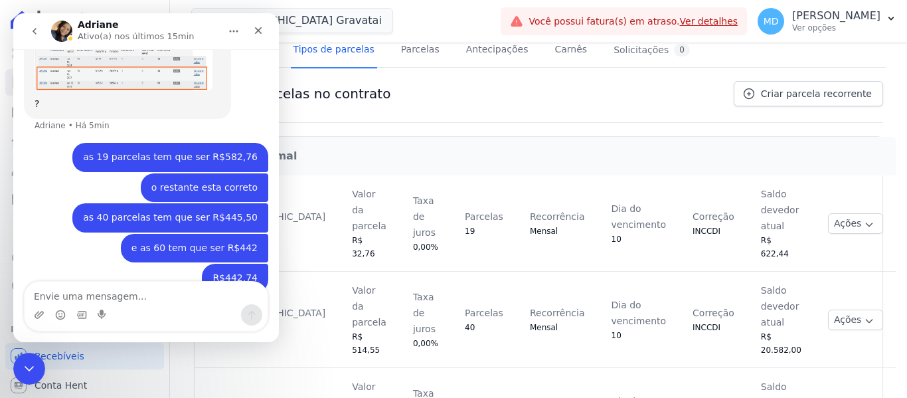
click at [368, 143] on div "Parcela Normal" at bounding box center [545, 156] width 701 height 37
click at [23, 360] on icon "Encerramento do Messenger da Intercom" at bounding box center [27, 367] width 16 height 16
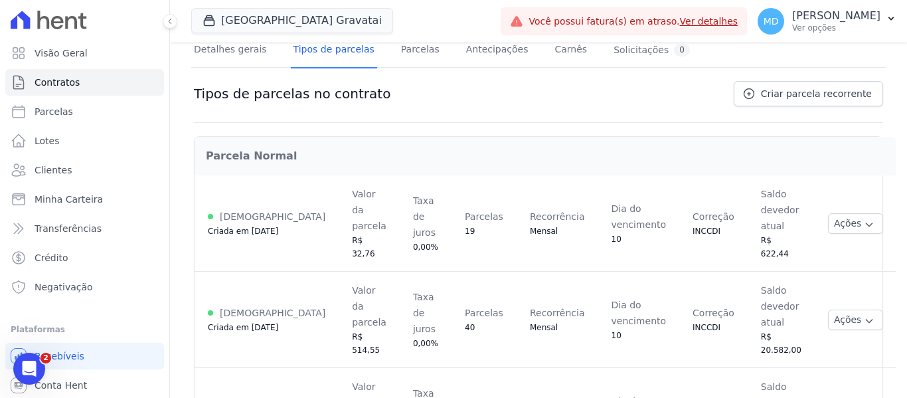
click at [432, 132] on div "Parcela Normal Ativa Criada em 22/09/2025 Valor da parcela R$ 32,76 Taxa de jur…" at bounding box center [539, 299] width 690 height 352
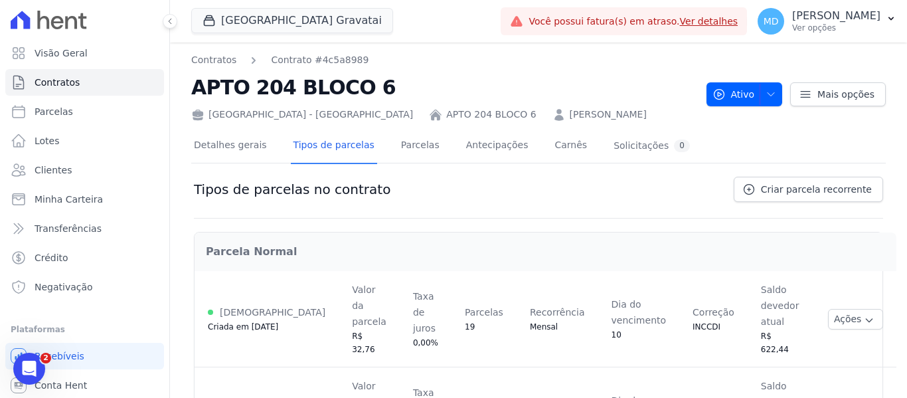
scroll to position [96, 0]
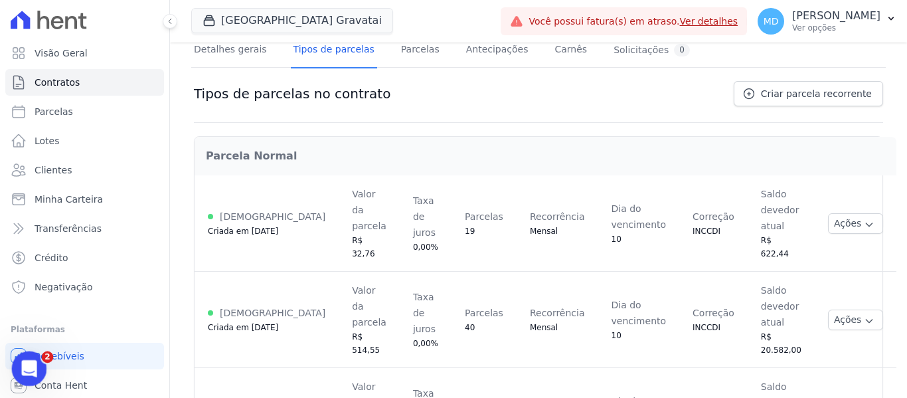
click at [38, 365] on div "Abertura do Messenger da Intercom" at bounding box center [27, 367] width 44 height 44
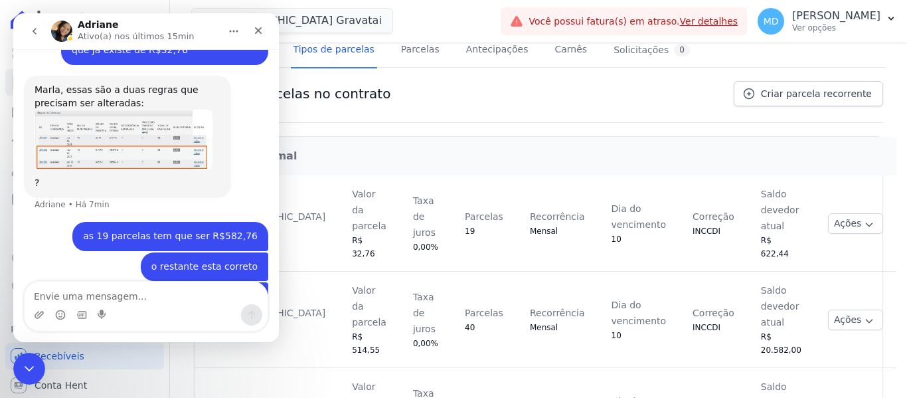
scroll to position [637, 0]
